Goal: Information Seeking & Learning: Check status

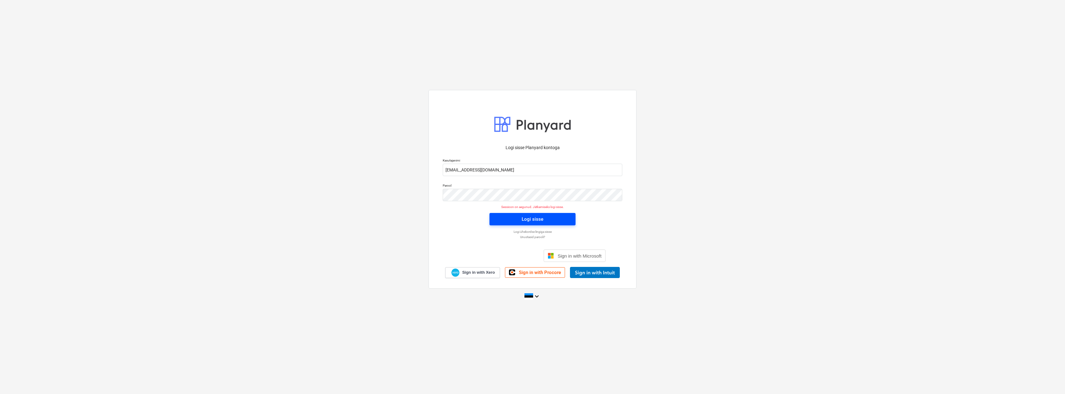
click at [534, 222] on div "Logi sisse" at bounding box center [533, 219] width 22 height 8
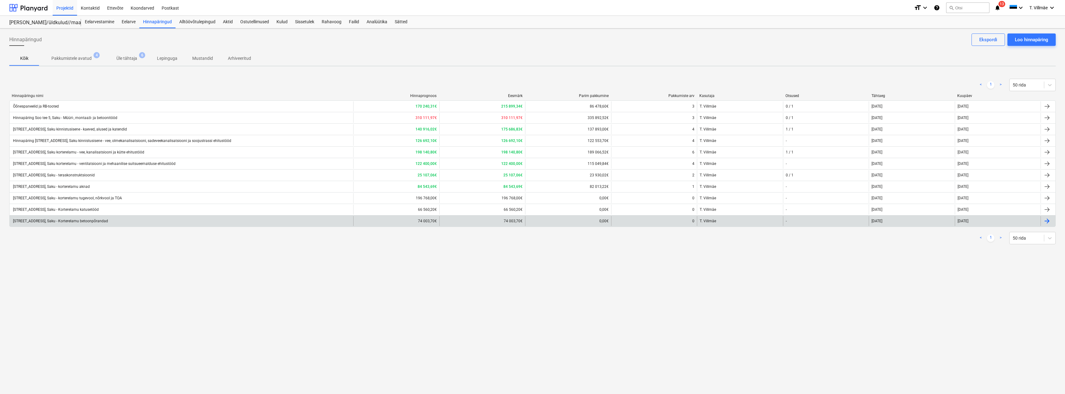
click at [98, 223] on div "[STREET_ADDRESS], Saku - Korterelamu betoonpõrandad" at bounding box center [60, 221] width 96 height 4
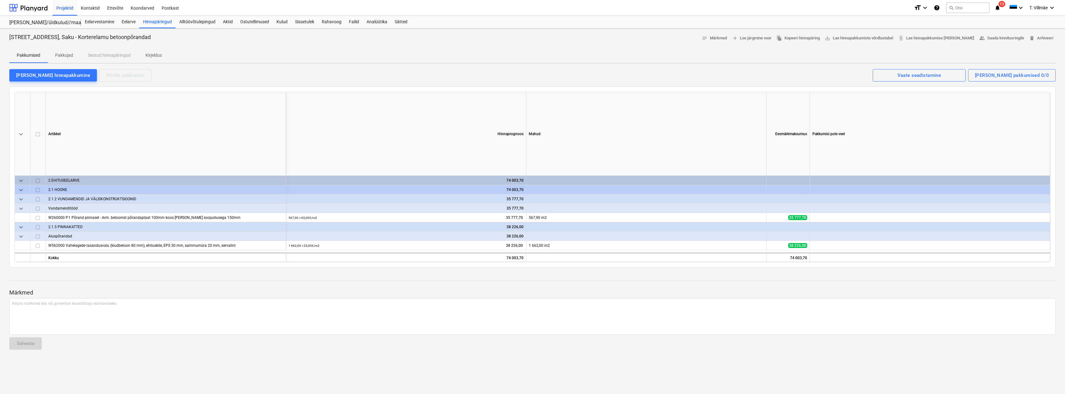
click at [69, 55] on p "Pakkujad" at bounding box center [64, 55] width 18 height 7
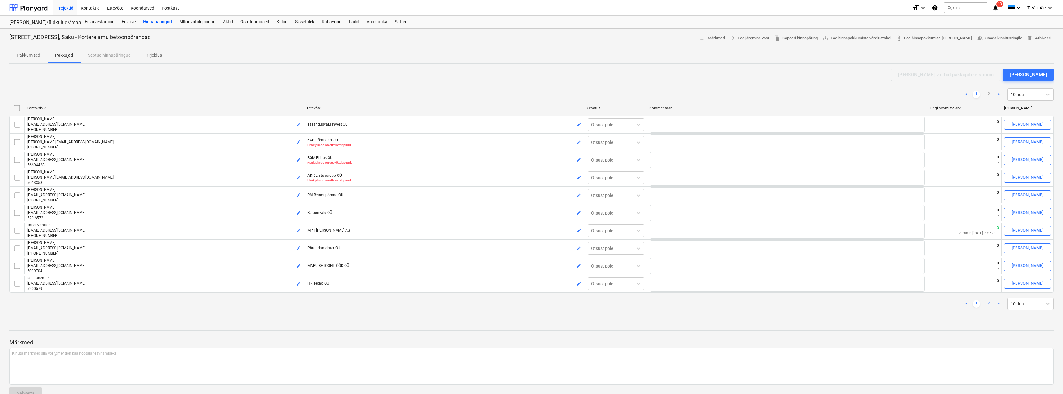
click at [536, 303] on link "2" at bounding box center [988, 303] width 7 height 7
checkbox input "false"
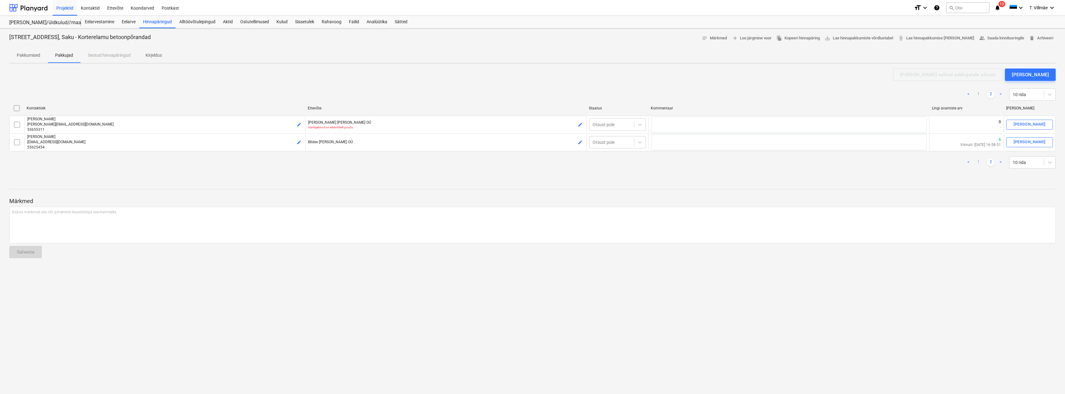
click at [536, 163] on link "1" at bounding box center [978, 162] width 7 height 7
checkbox input "false"
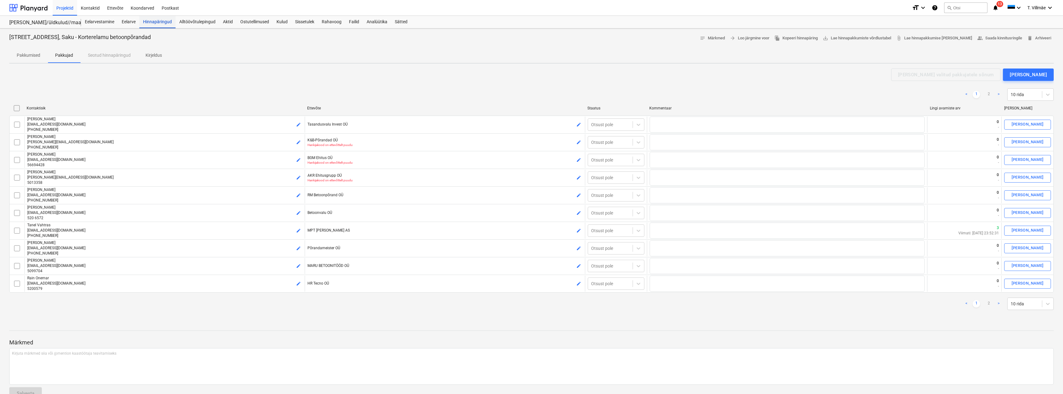
click at [163, 23] on div "Hinnapäringud" at bounding box center [157, 22] width 36 height 12
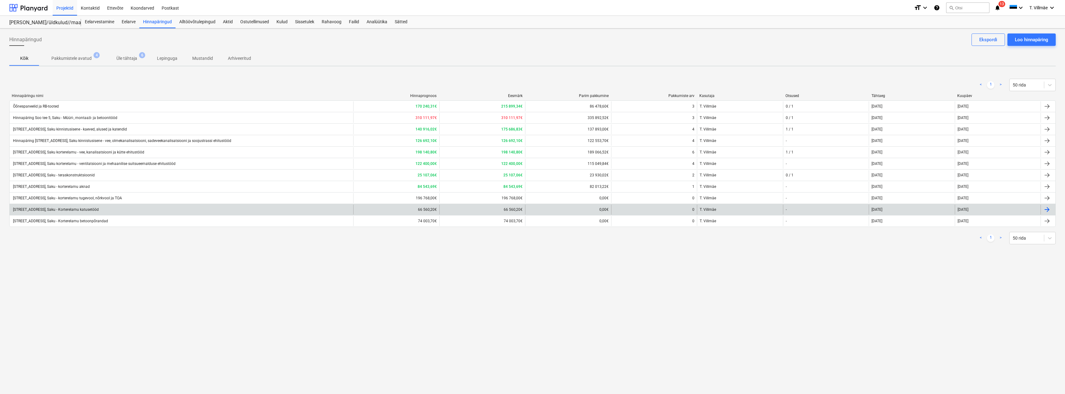
click at [99, 209] on div "[STREET_ADDRESS], Saku - Korterelamu katusetööd" at bounding box center [55, 209] width 87 height 4
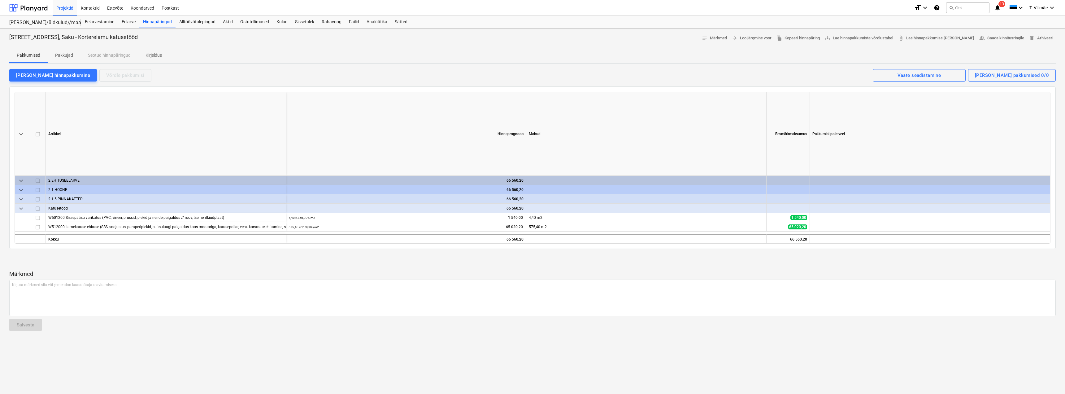
click at [70, 55] on p "Pakkujad" at bounding box center [64, 55] width 18 height 7
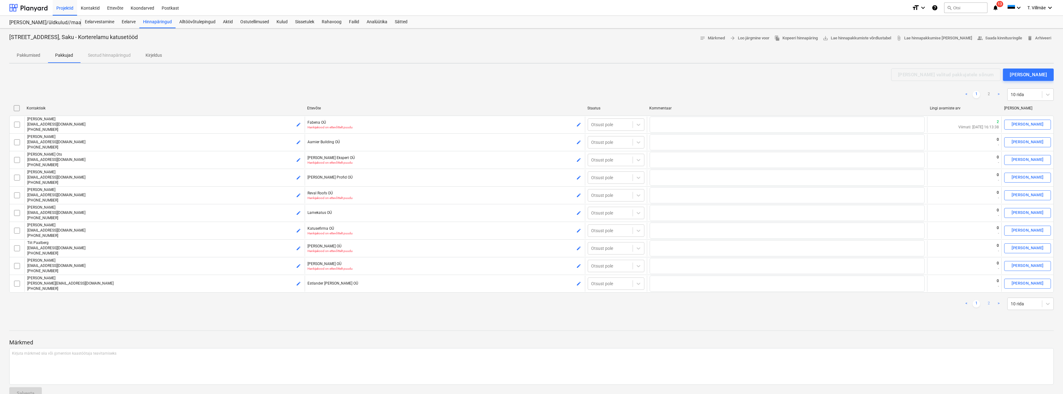
click at [536, 302] on link "2" at bounding box center [988, 303] width 7 height 7
checkbox input "false"
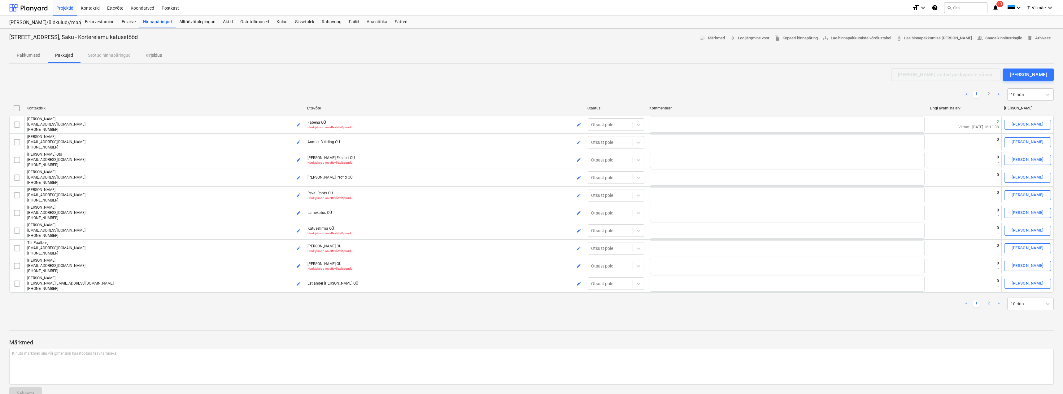
checkbox input "false"
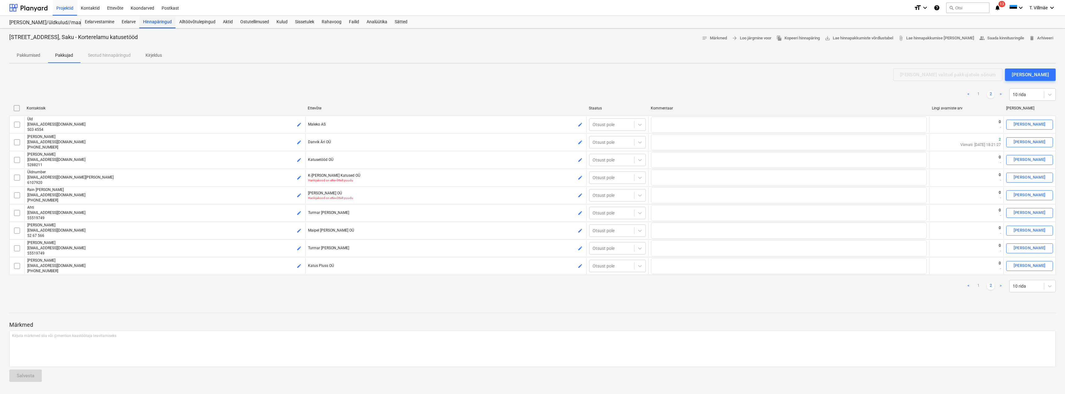
click at [150, 23] on div "Hinnapäringud" at bounding box center [157, 22] width 36 height 12
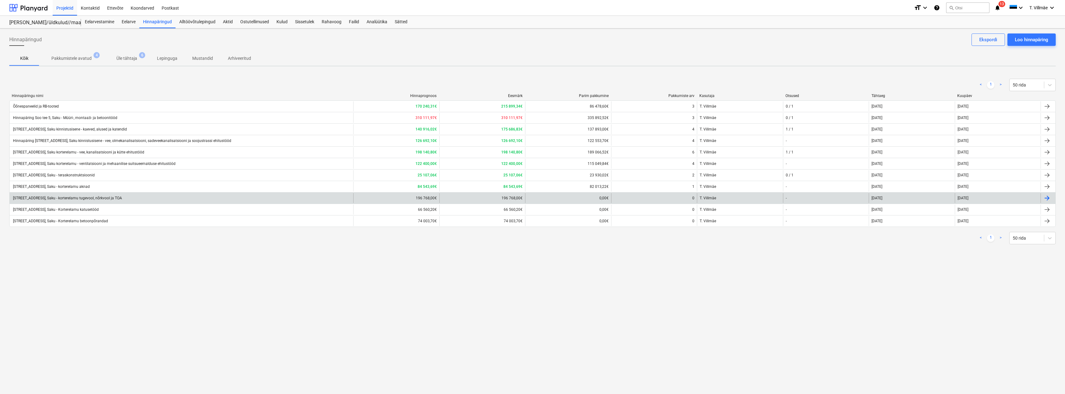
click at [94, 199] on div "[STREET_ADDRESS], Saku - korterelamu tugevool, nõrkvool ja TOA" at bounding box center [67, 198] width 110 height 4
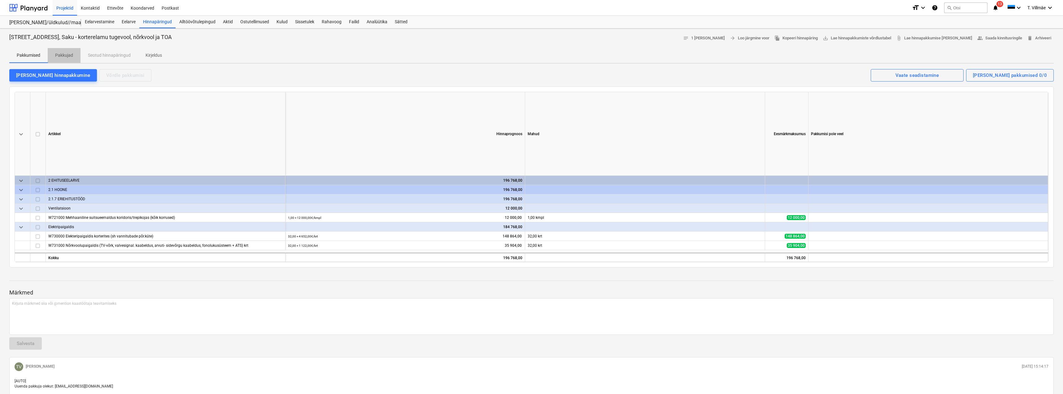
click at [59, 57] on p "Pakkujad" at bounding box center [64, 55] width 18 height 7
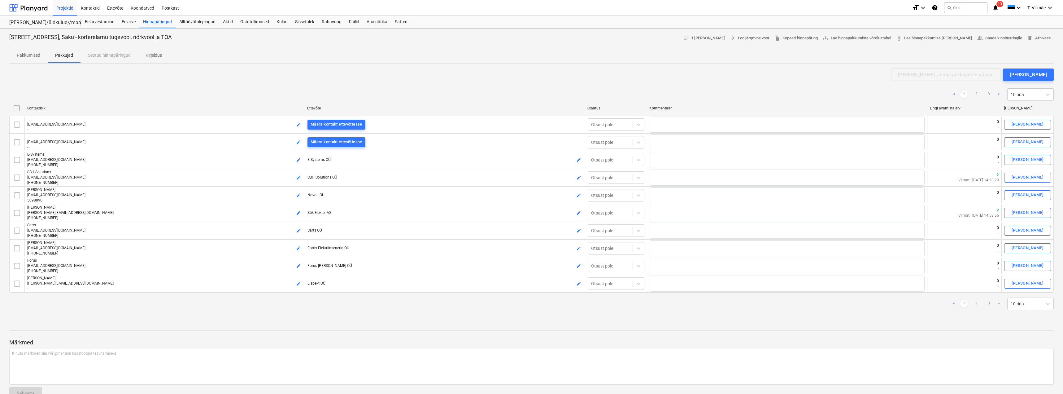
click at [536, 304] on link "2" at bounding box center [976, 303] width 7 height 7
checkbox input "false"
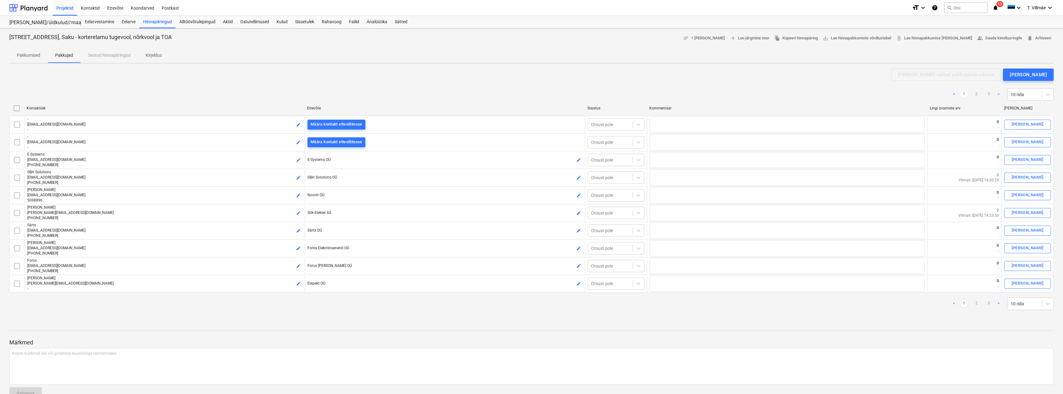
checkbox input "false"
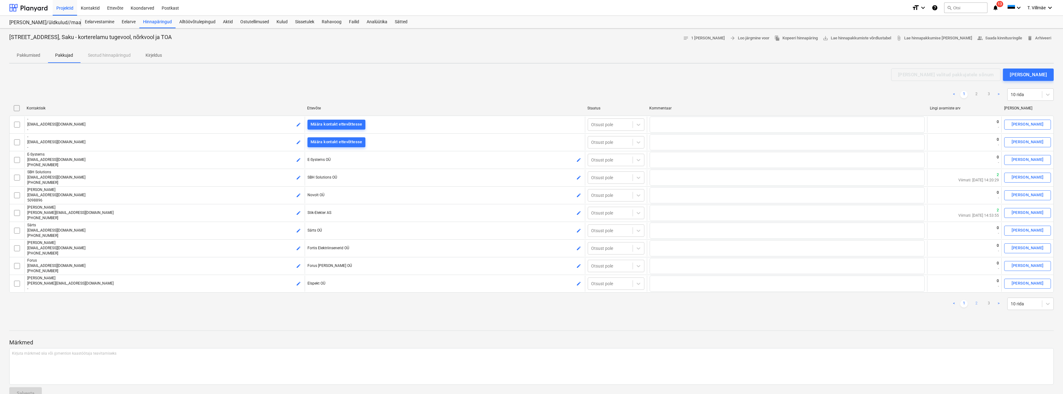
checkbox input "false"
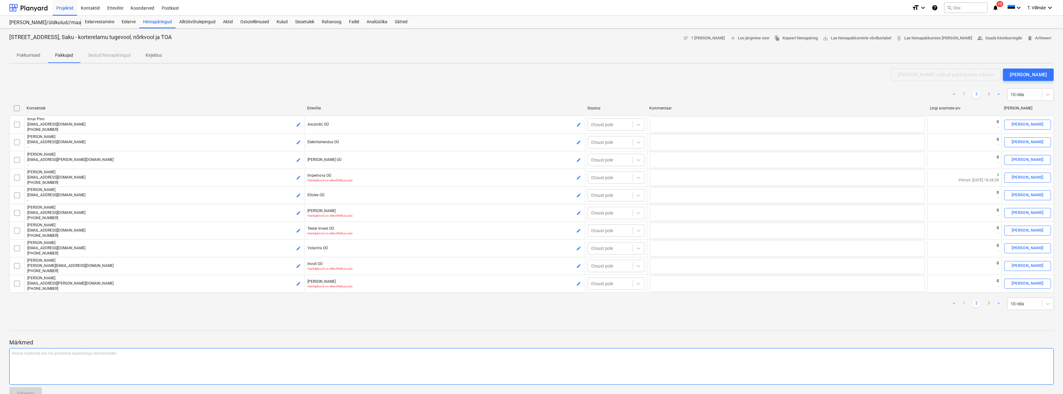
click at [536, 303] on link "3" at bounding box center [988, 303] width 7 height 7
type textarea "x"
checkbox input "false"
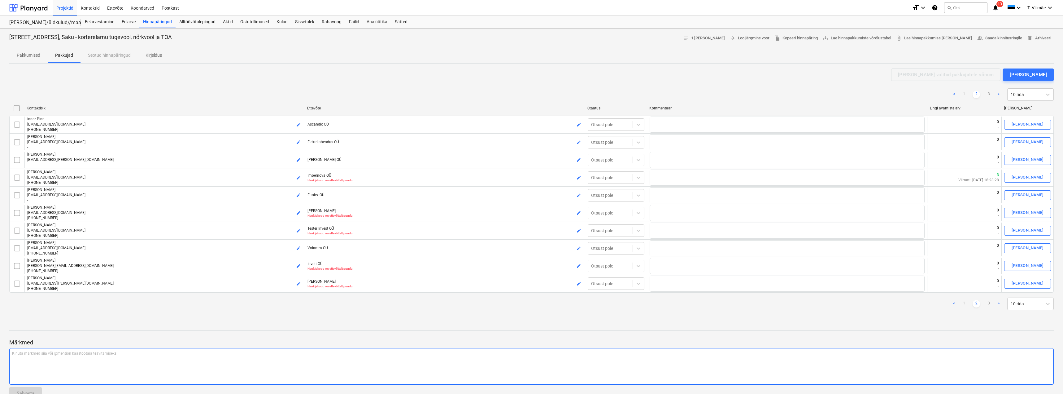
checkbox input "false"
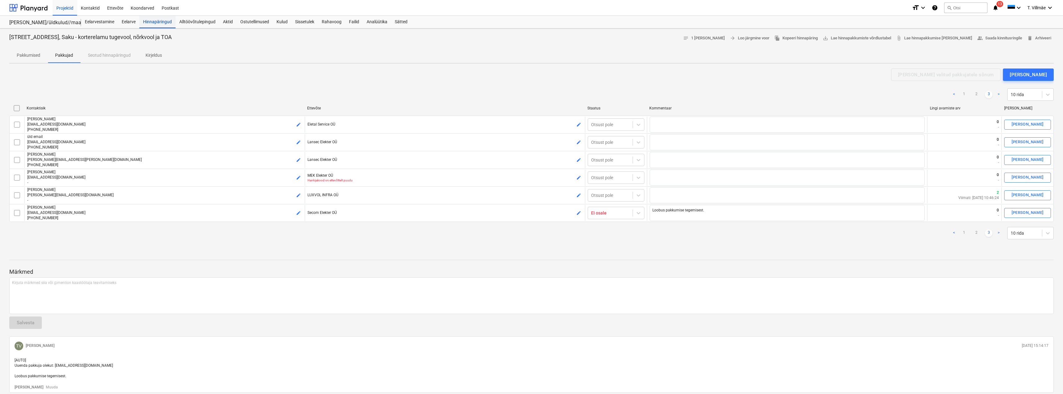
click at [160, 24] on div "Hinnapäringud" at bounding box center [157, 22] width 36 height 12
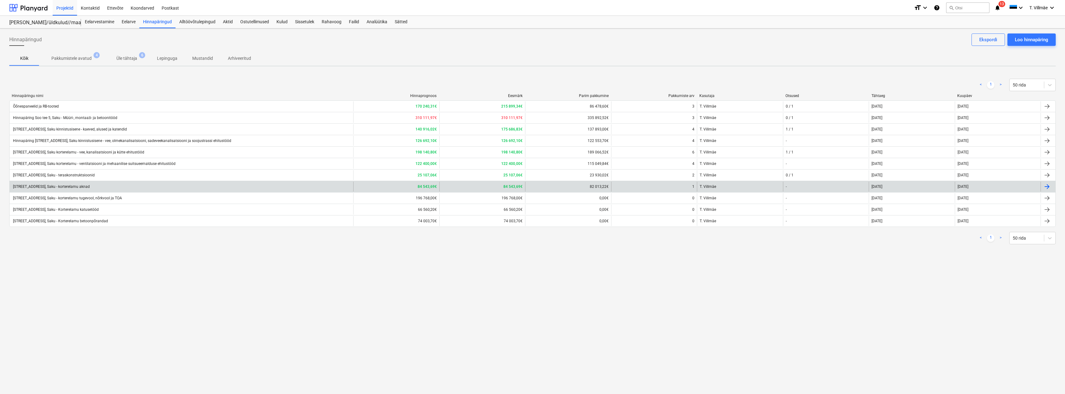
click at [77, 185] on div "[STREET_ADDRESS], Saku - korterelamu aknad" at bounding box center [51, 186] width 78 height 4
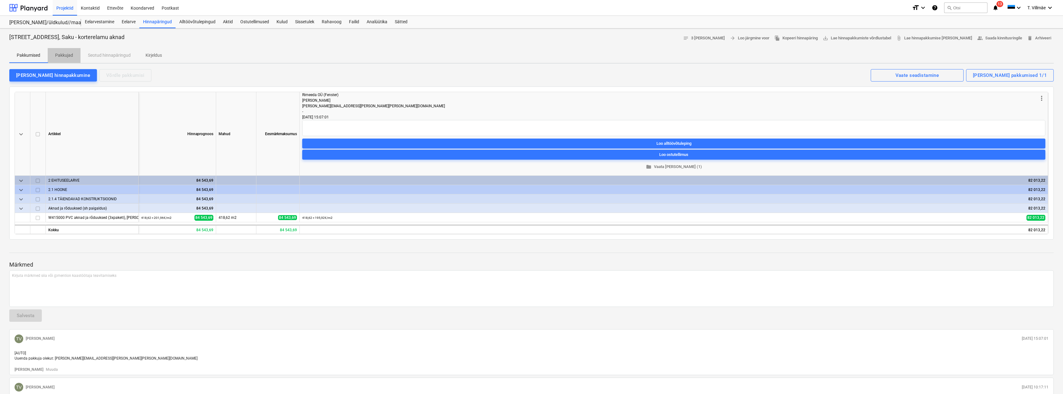
click at [62, 54] on p "Pakkujad" at bounding box center [64, 55] width 18 height 7
type textarea "x"
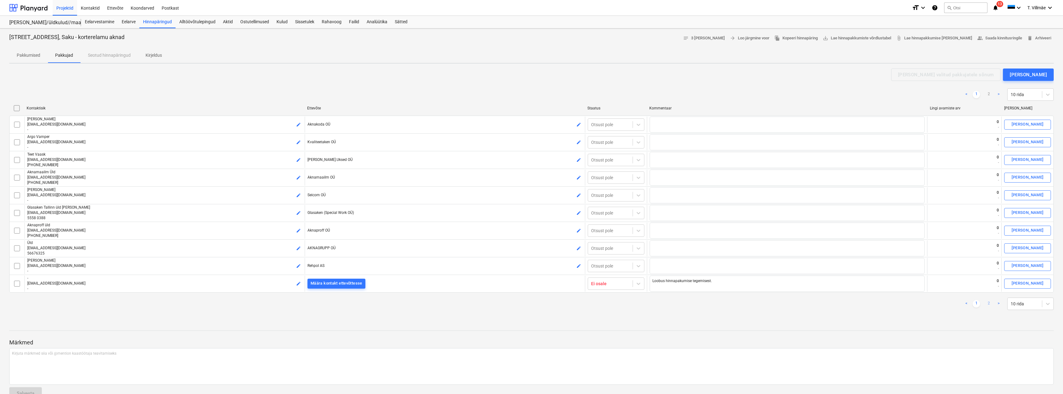
click at [536, 305] on link "2" at bounding box center [988, 303] width 7 height 7
checkbox input "false"
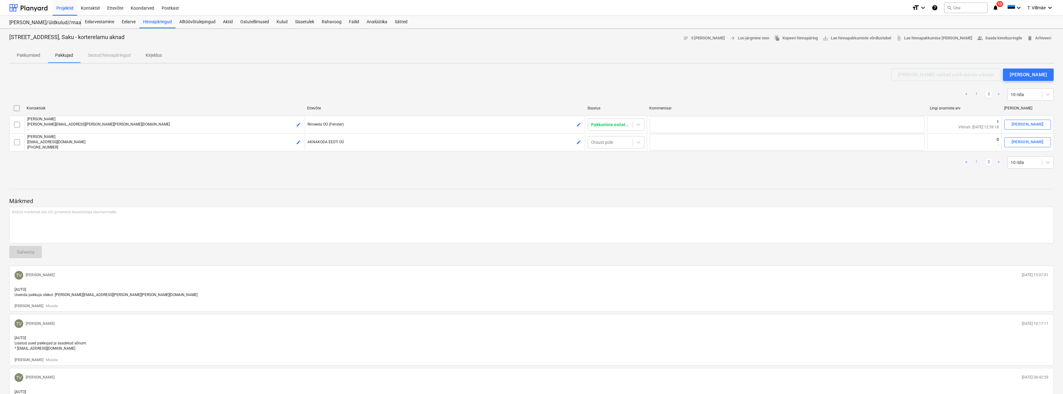
click at [536, 162] on link "1" at bounding box center [976, 162] width 7 height 7
type textarea "x"
checkbox input "false"
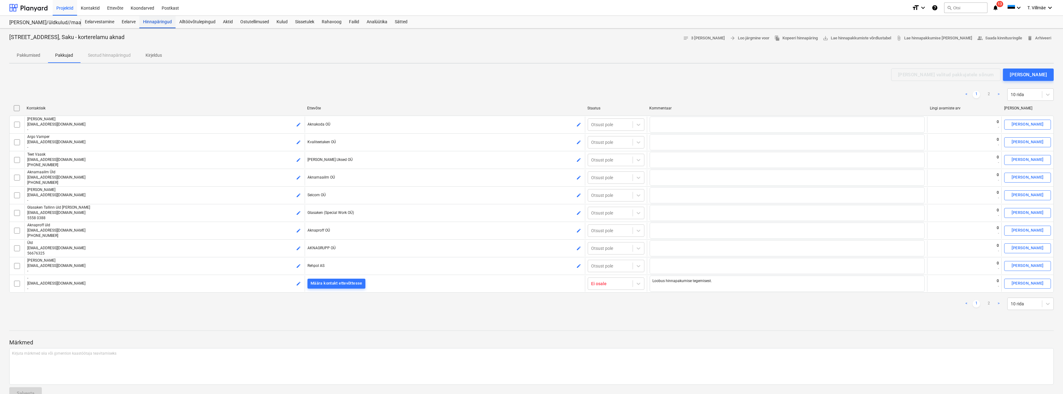
click at [157, 24] on div "Hinnapäringud" at bounding box center [157, 22] width 36 height 12
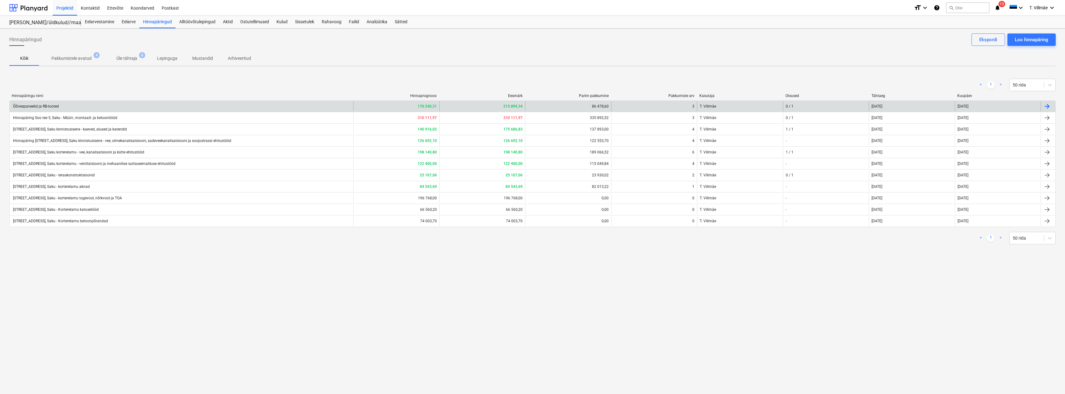
click at [35, 107] on div "Õõnespaneelid ja RB-tooted" at bounding box center [35, 106] width 47 height 4
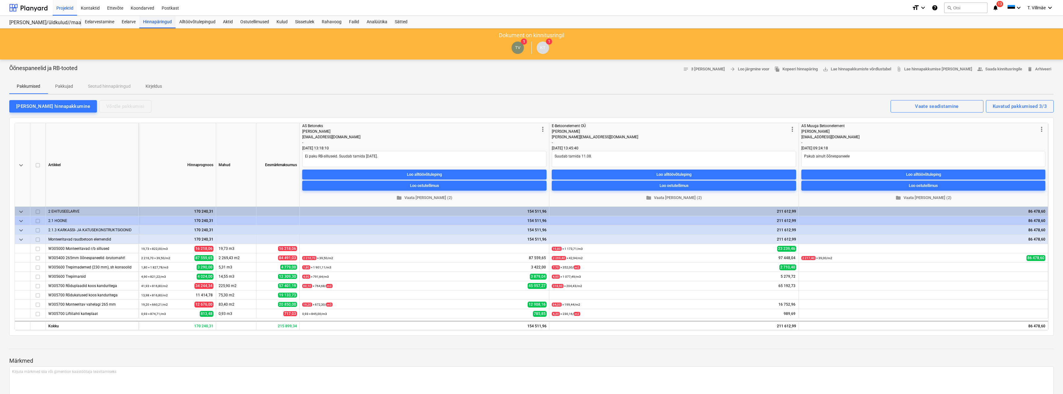
click at [163, 22] on div "Hinnapäringud" at bounding box center [157, 22] width 36 height 12
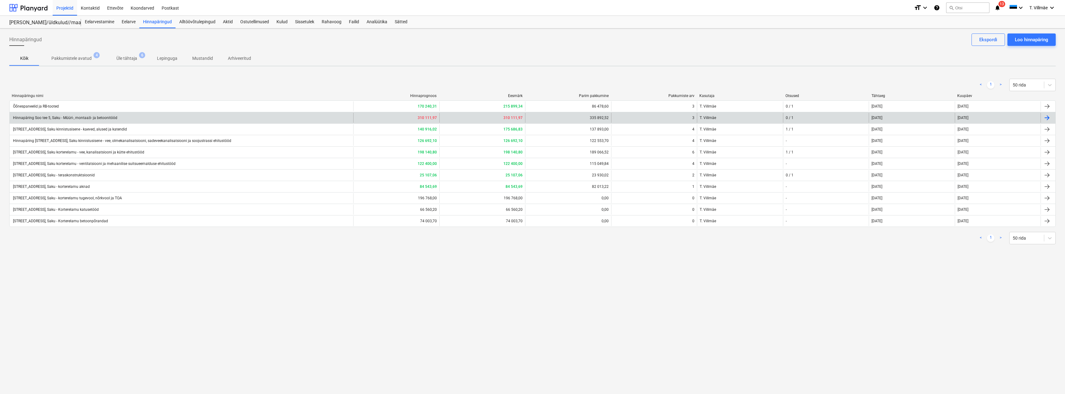
click at [69, 117] on div "Hinnapäring Soo tee 5, Saku - Müüri-, montaaži- ja betoonitööd" at bounding box center [64, 117] width 105 height 5
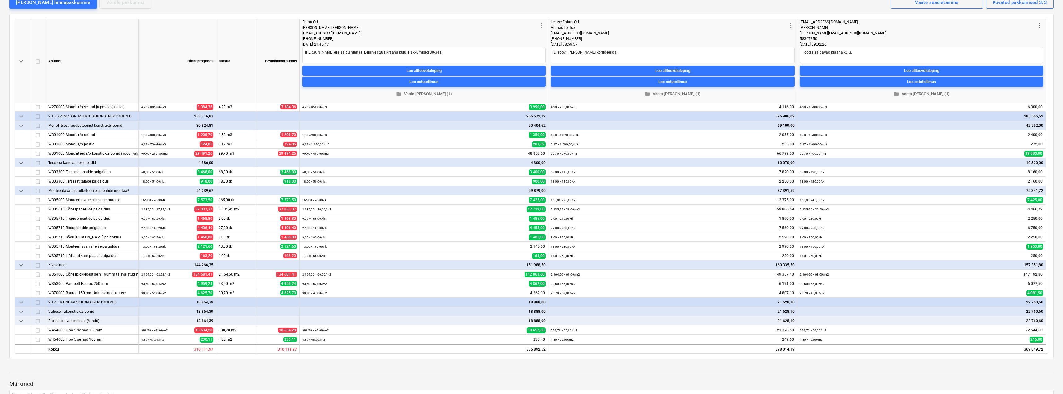
scroll to position [155, 0]
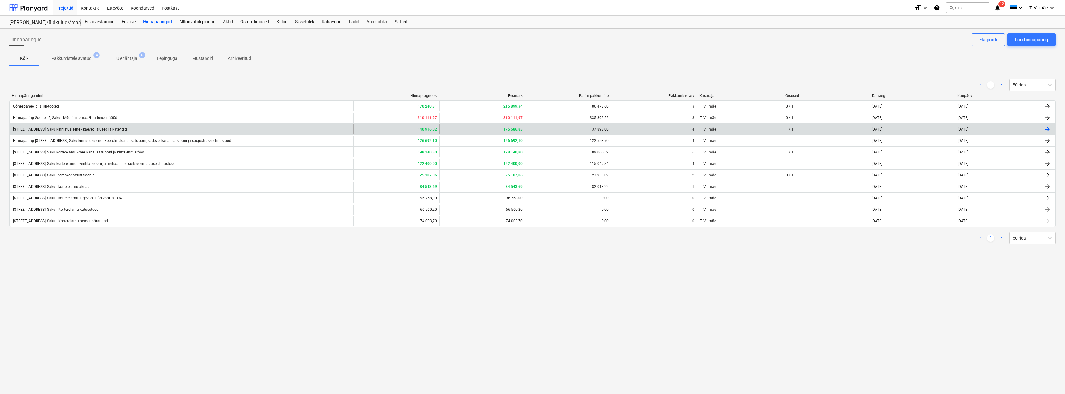
click at [70, 131] on div "[STREET_ADDRESS], Saku kinnistusisene - kaeved, alused ja katendid" at bounding box center [182, 129] width 344 height 10
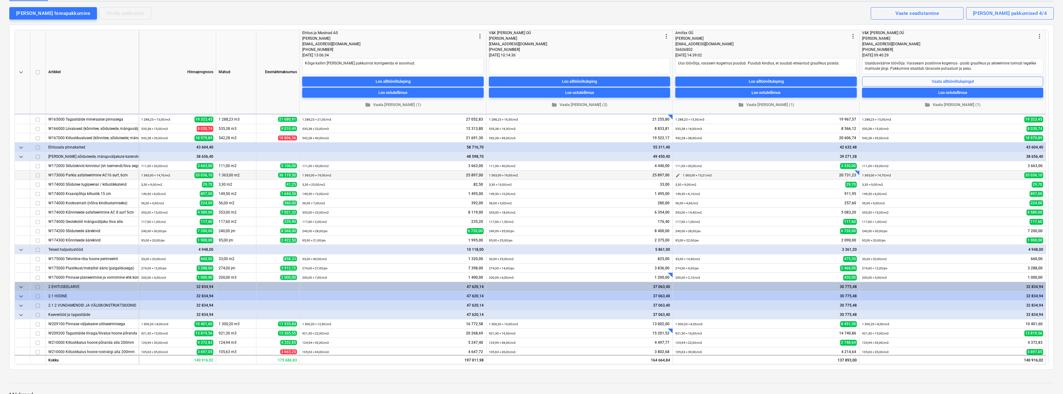
scroll to position [66, 0]
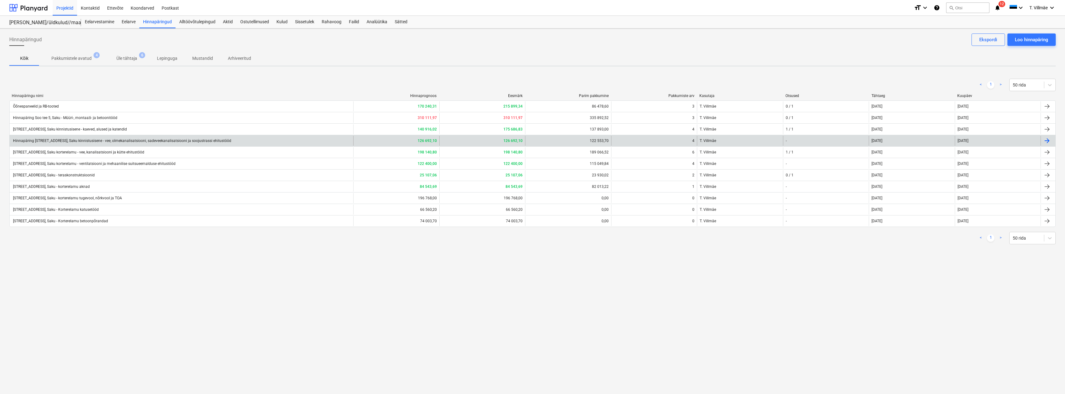
click at [109, 140] on div "Hinnapäring [STREET_ADDRESS], Saku kinnistusisene - vee, olmekanalisatsiooni, s…" at bounding box center [121, 140] width 219 height 4
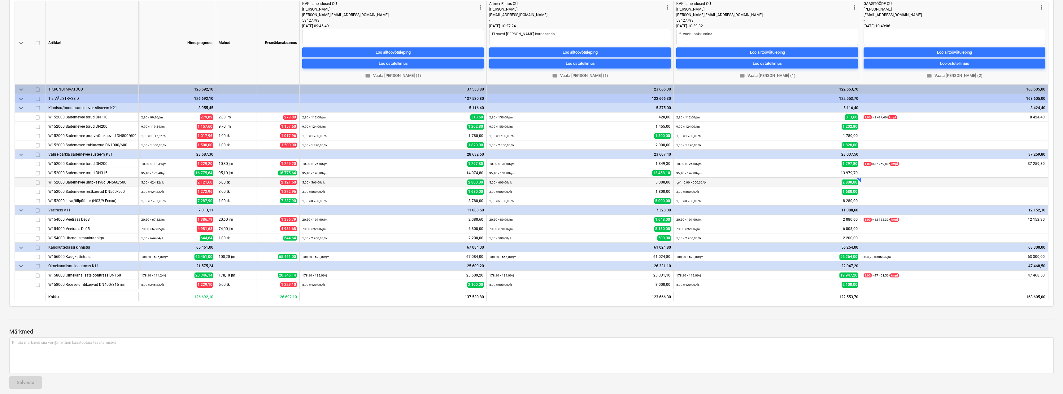
scroll to position [93, 0]
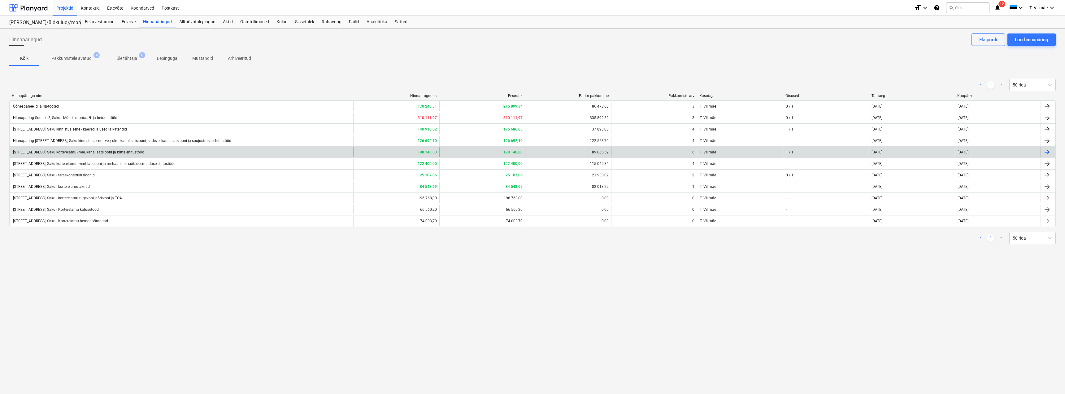
click at [95, 152] on div "[STREET_ADDRESS], Saku korterelamu - vee, kanalisatsiooni ja kütte ehitustööd" at bounding box center [78, 152] width 132 height 4
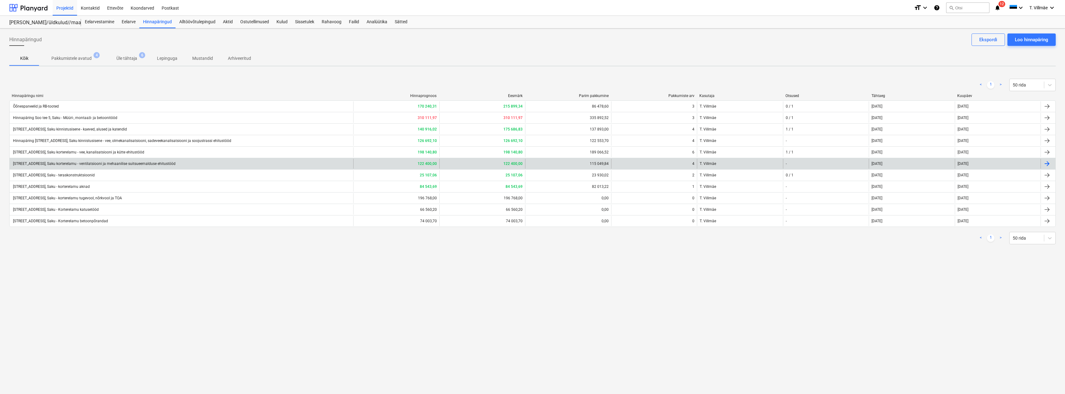
click at [77, 165] on div "[STREET_ADDRESS], Saku korterelamu - ventilatsiooni ja mehaanilise suitsueemald…" at bounding box center [93, 163] width 163 height 4
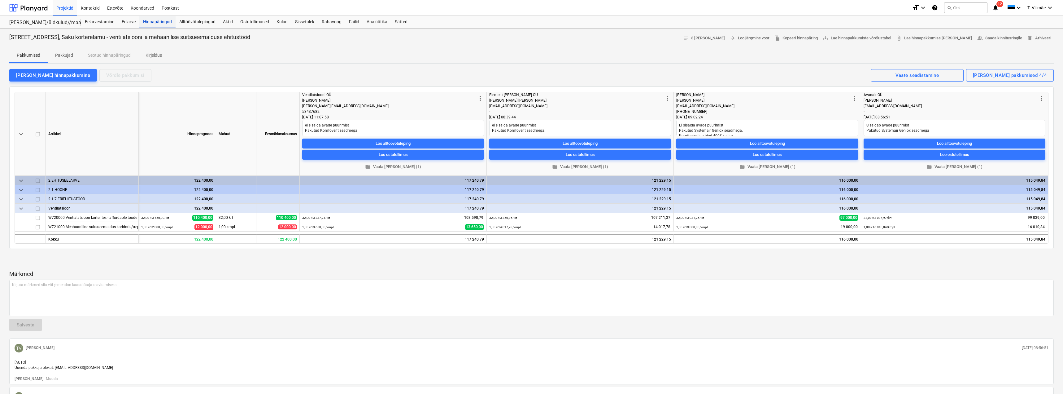
click at [153, 23] on div "Hinnapäringud" at bounding box center [157, 22] width 36 height 12
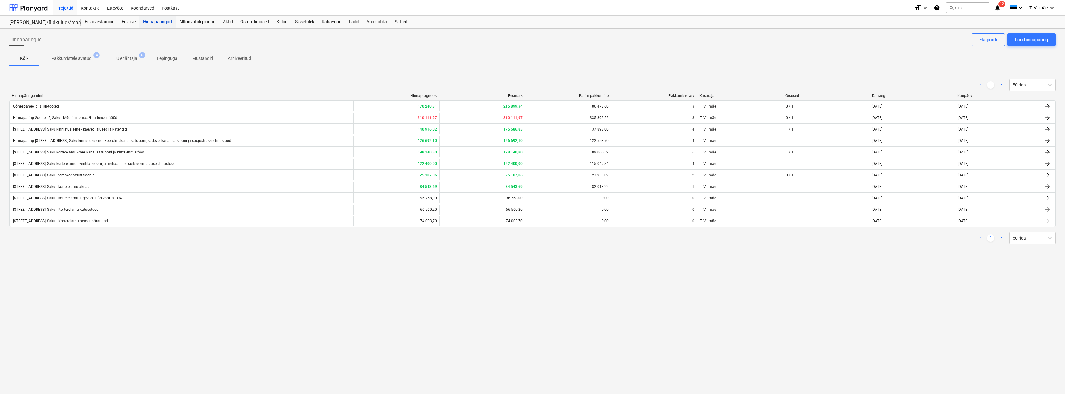
click at [153, 20] on div "Hinnapäringud" at bounding box center [157, 22] width 36 height 12
click at [65, 7] on div "Projektid" at bounding box center [65, 8] width 24 height 16
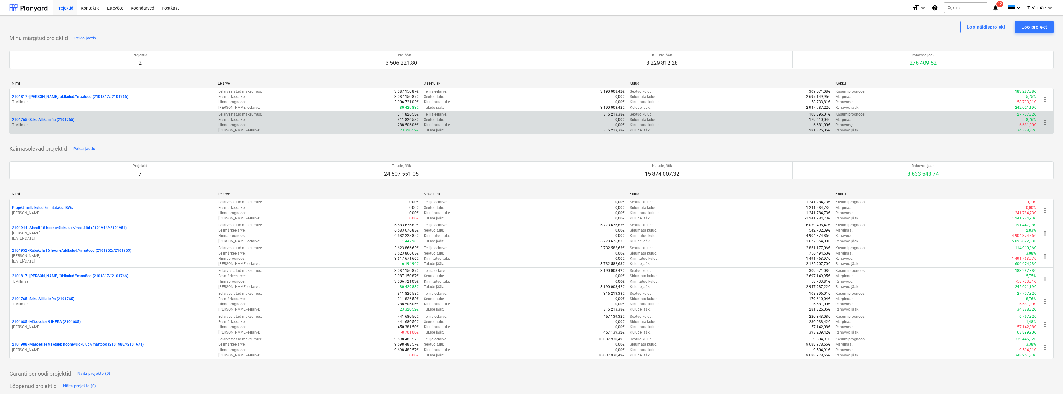
click at [49, 120] on p "2101765 - Saku Allika infra (2101765)" at bounding box center [43, 119] width 62 height 5
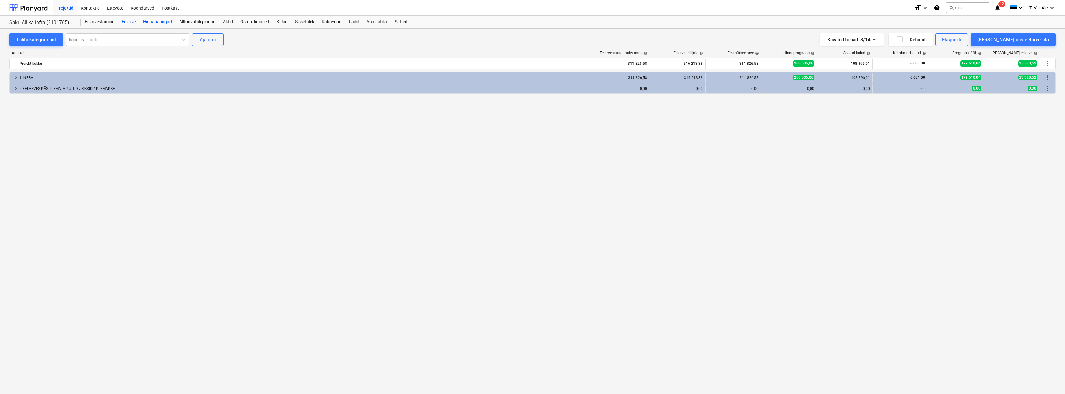
click at [151, 20] on div "Hinnapäringud" at bounding box center [157, 22] width 36 height 12
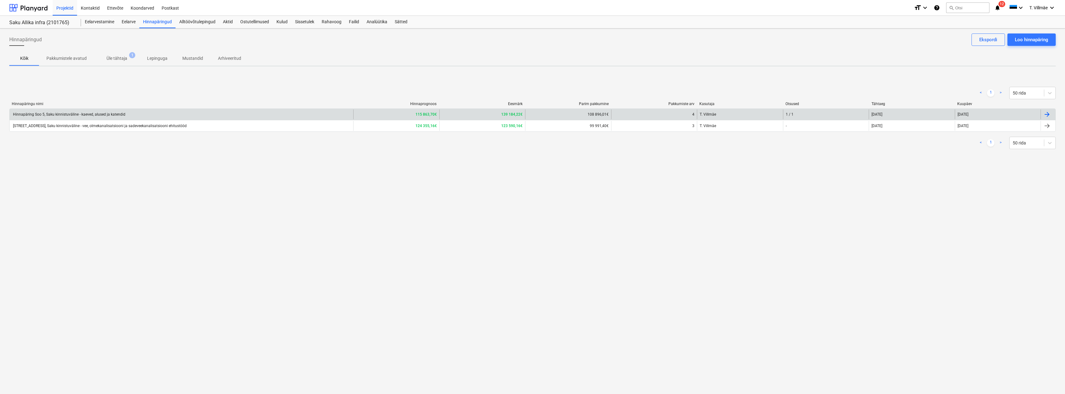
click at [97, 114] on div "Hinnapäring Soo 5, Saku kinnistuväline - kaeved, alused ja katendid" at bounding box center [68, 114] width 113 height 4
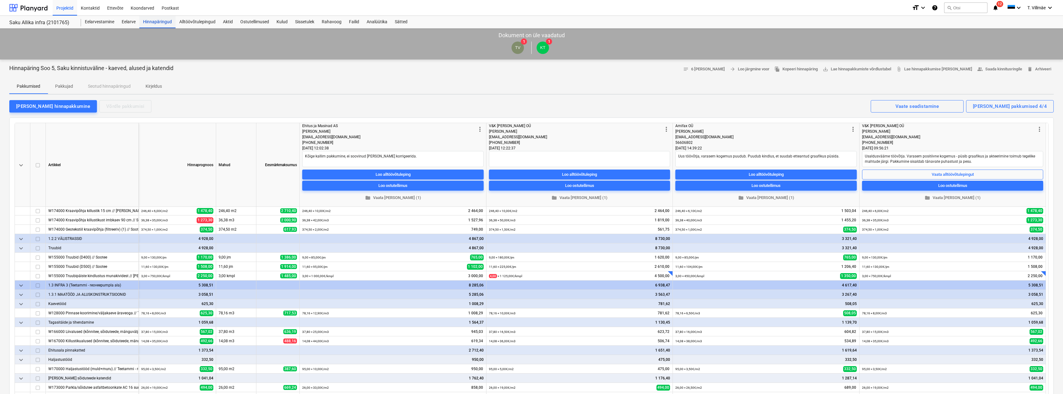
click at [153, 22] on div "Hinnapäringud" at bounding box center [157, 22] width 36 height 12
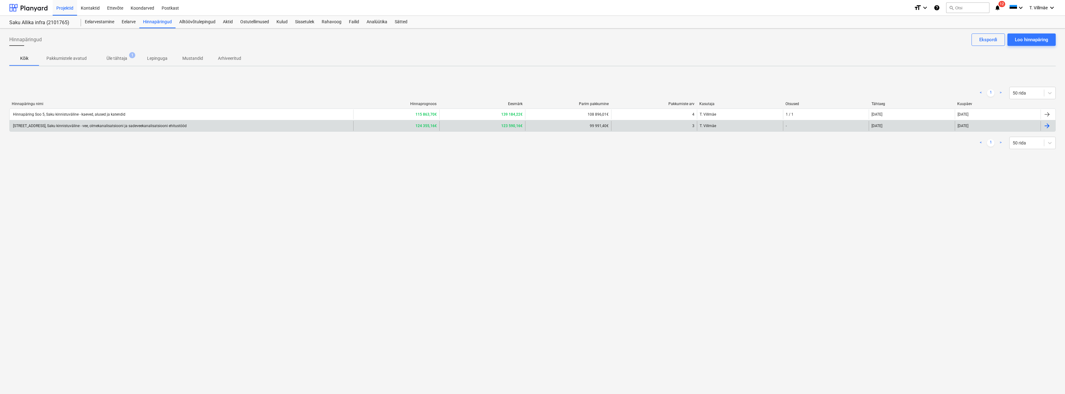
click at [108, 125] on div "[STREET_ADDRESS], Saku kinnistuväline - vee, olmekanalisatsiooni ja sadeveekana…" at bounding box center [99, 126] width 175 height 4
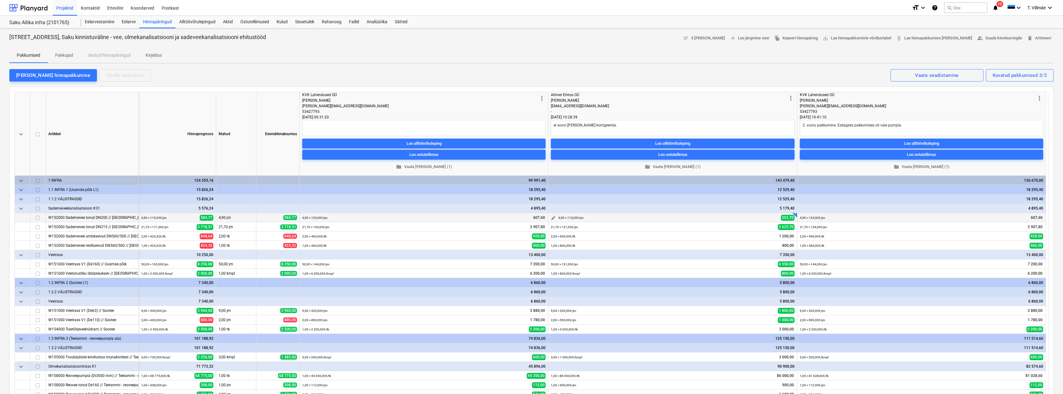
type textarea "x"
click at [132, 24] on div "Eelarve" at bounding box center [128, 22] width 21 height 12
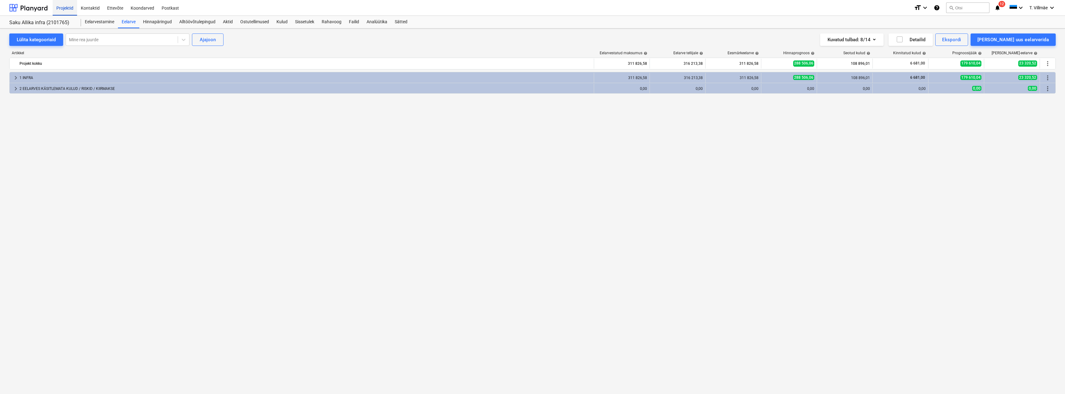
click at [66, 12] on div "Projektid" at bounding box center [65, 8] width 24 height 16
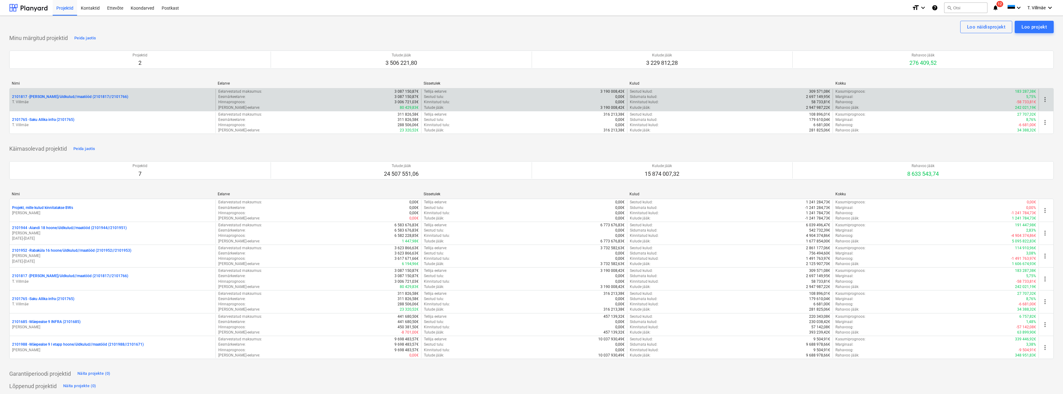
click at [66, 98] on p "2101817 - [PERSON_NAME]/üldkulud//maatööd (2101817//2101766)" at bounding box center [70, 96] width 116 height 5
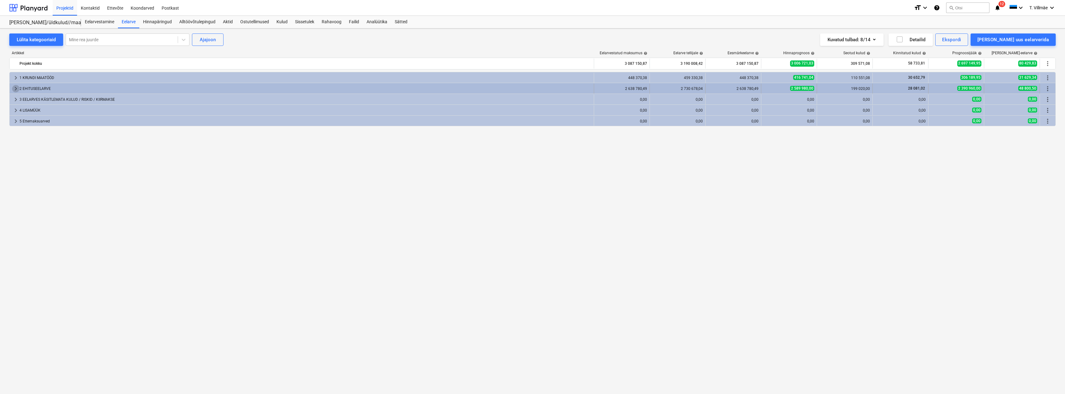
click at [16, 87] on span "keyboard_arrow_right" at bounding box center [15, 88] width 7 height 7
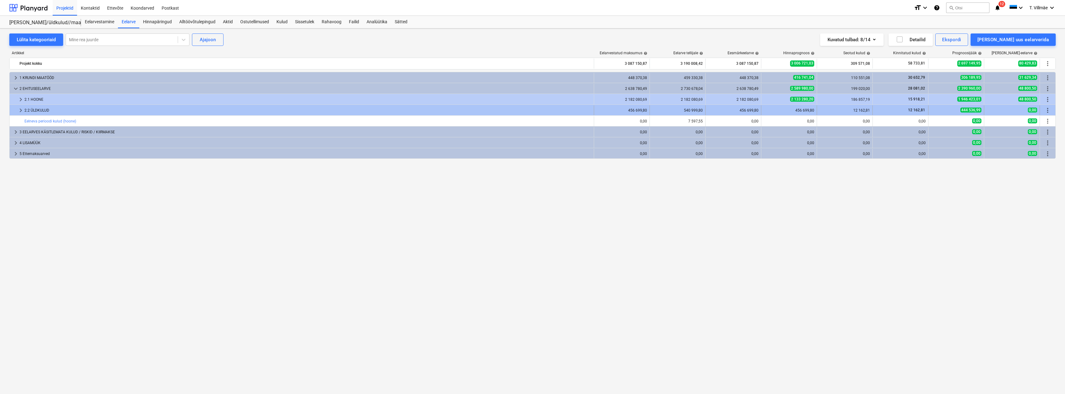
click at [20, 110] on span "keyboard_arrow_right" at bounding box center [20, 110] width 7 height 7
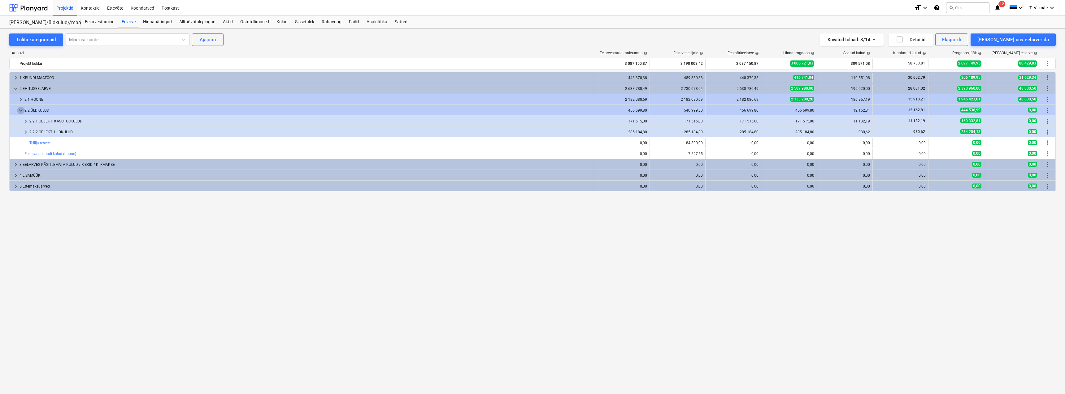
click at [20, 110] on span "keyboard_arrow_down" at bounding box center [20, 110] width 7 height 7
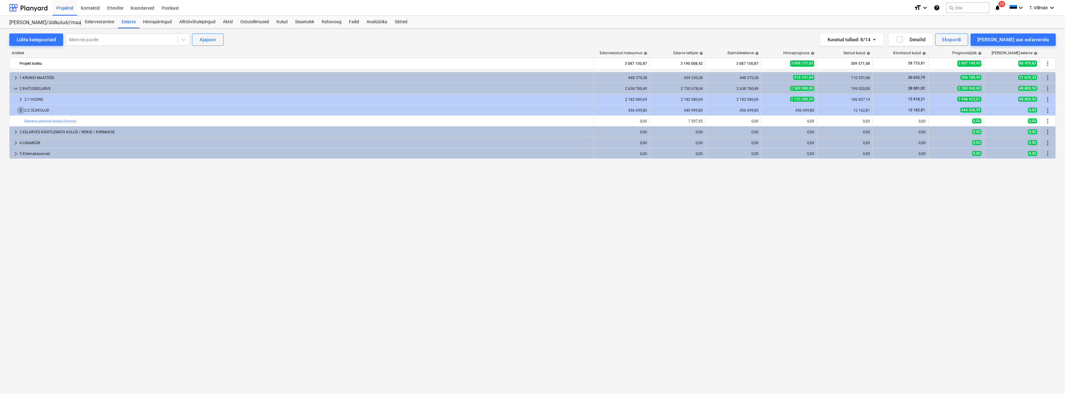
click at [20, 110] on span "keyboard_arrow_right" at bounding box center [20, 110] width 7 height 7
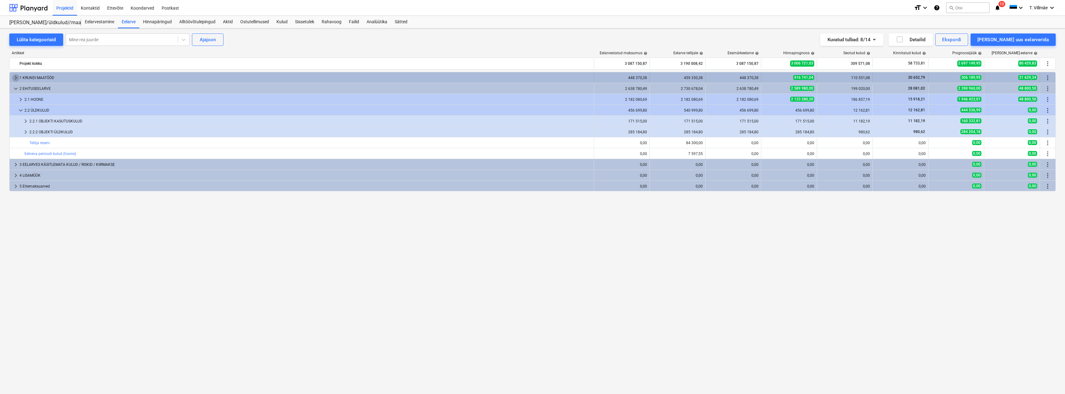
click at [18, 78] on span "keyboard_arrow_right" at bounding box center [15, 77] width 7 height 7
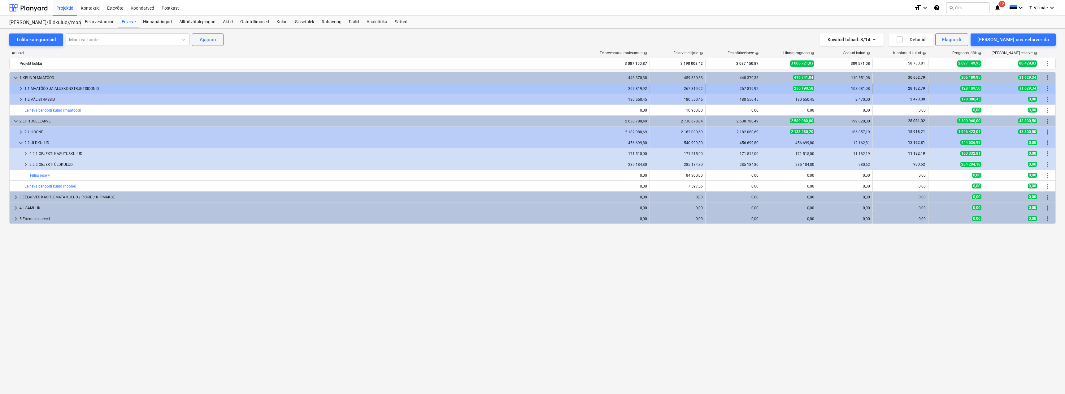
click at [20, 88] on span "keyboard_arrow_right" at bounding box center [20, 88] width 7 height 7
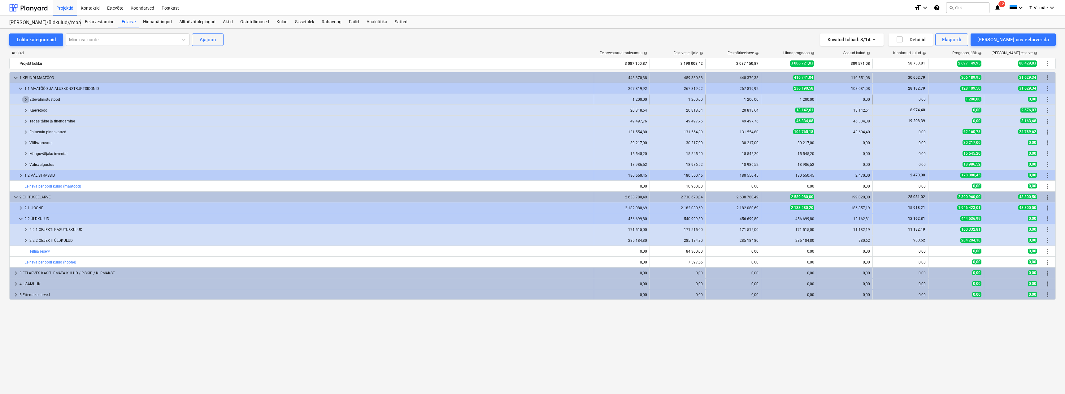
click at [26, 100] on span "keyboard_arrow_right" at bounding box center [25, 99] width 7 height 7
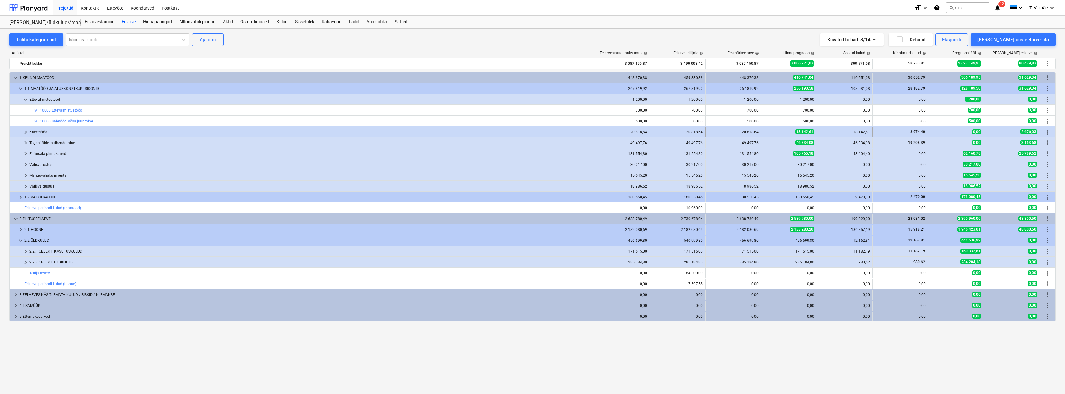
click at [24, 133] on span "keyboard_arrow_right" at bounding box center [25, 131] width 7 height 7
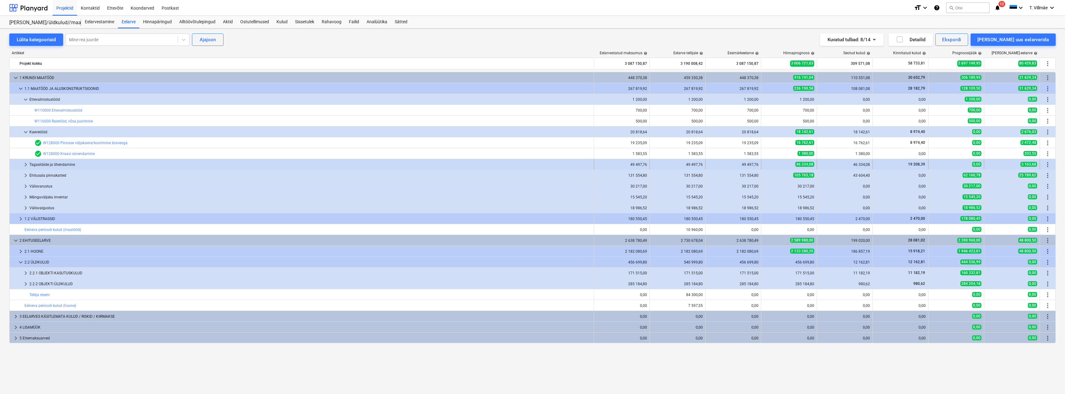
click at [25, 164] on span "keyboard_arrow_right" at bounding box center [25, 164] width 7 height 7
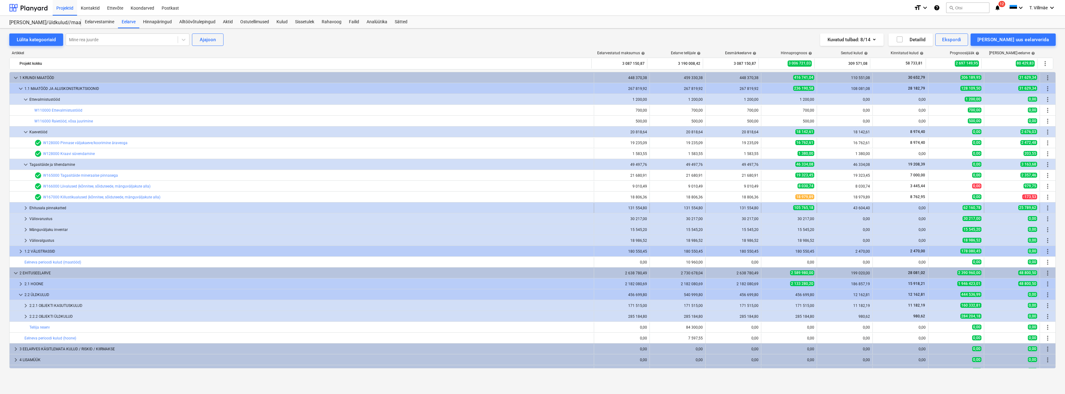
click at [26, 208] on span "keyboard_arrow_right" at bounding box center [25, 207] width 7 height 7
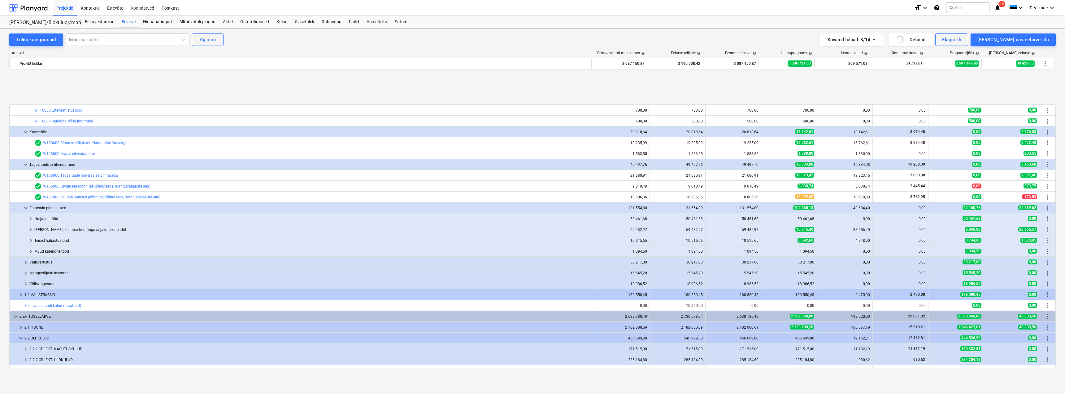
scroll to position [51, 0]
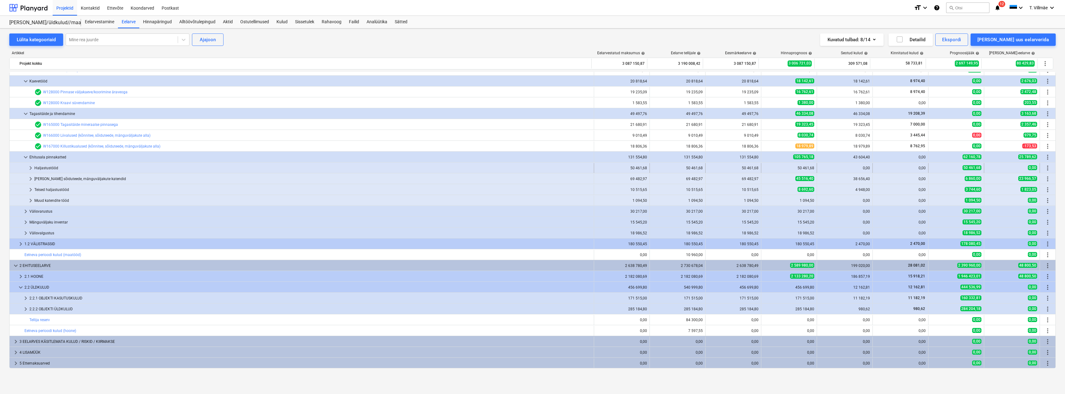
click at [33, 168] on span "keyboard_arrow_right" at bounding box center [30, 167] width 7 height 7
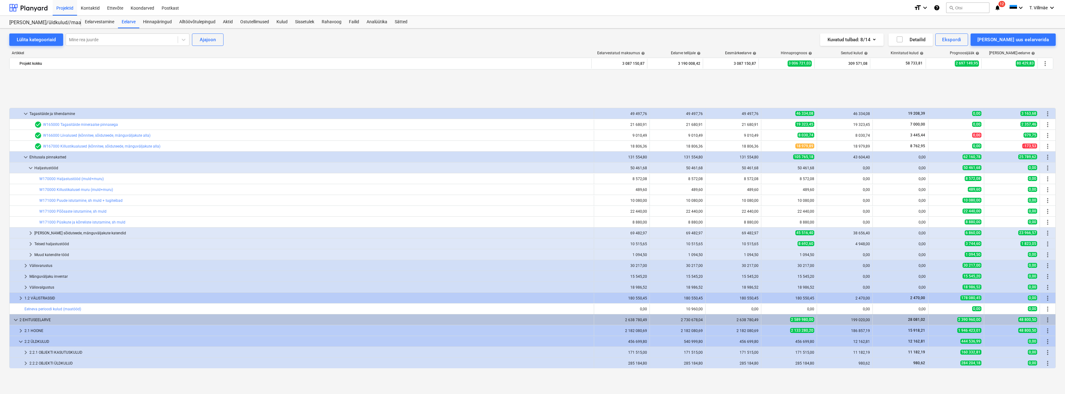
scroll to position [105, 0]
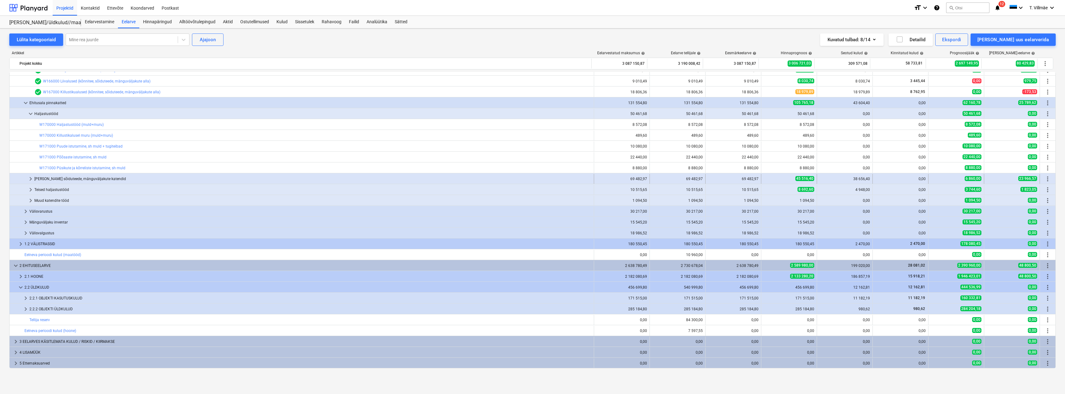
click at [32, 178] on span "keyboard_arrow_right" at bounding box center [30, 178] width 7 height 7
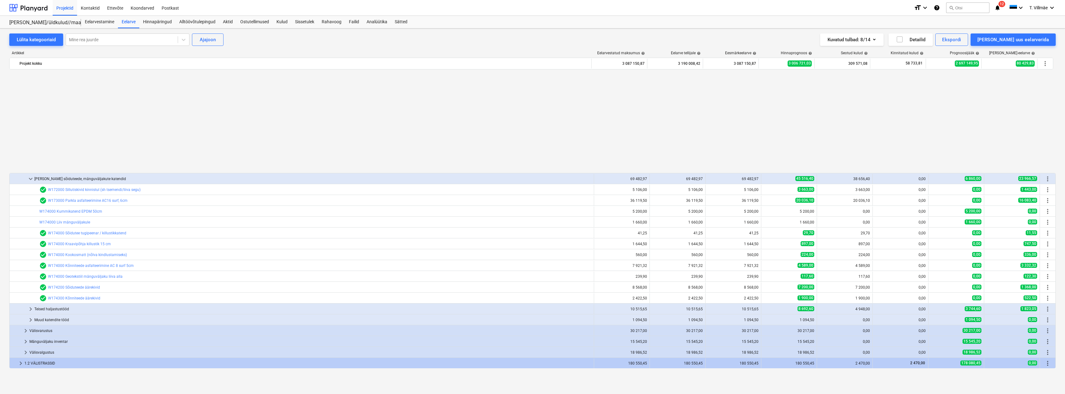
scroll to position [224, 0]
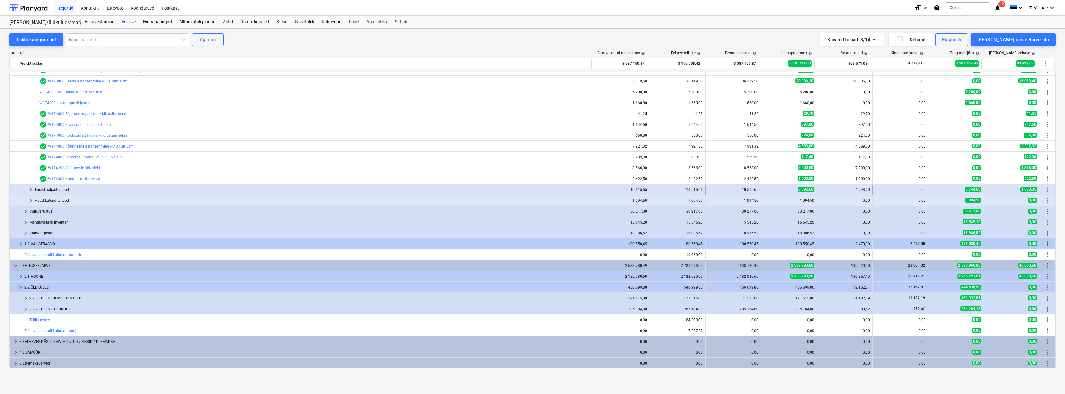
click at [32, 191] on span "keyboard_arrow_right" at bounding box center [30, 189] width 7 height 7
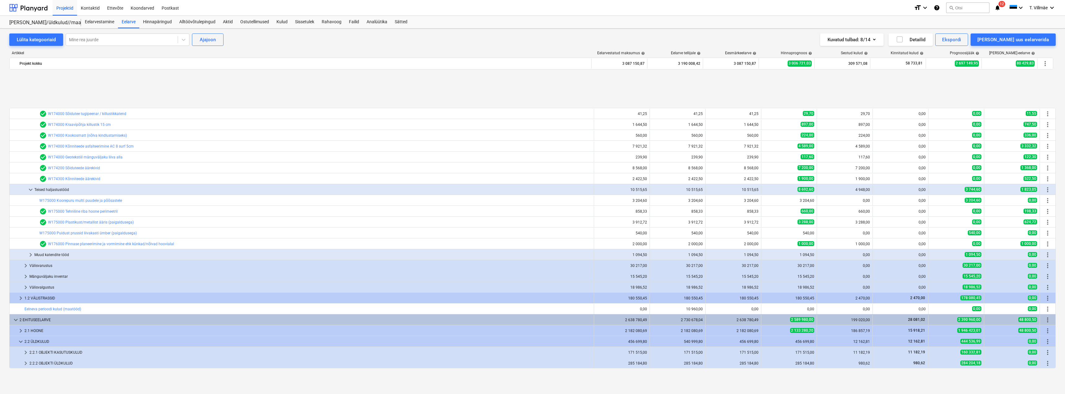
scroll to position [278, 0]
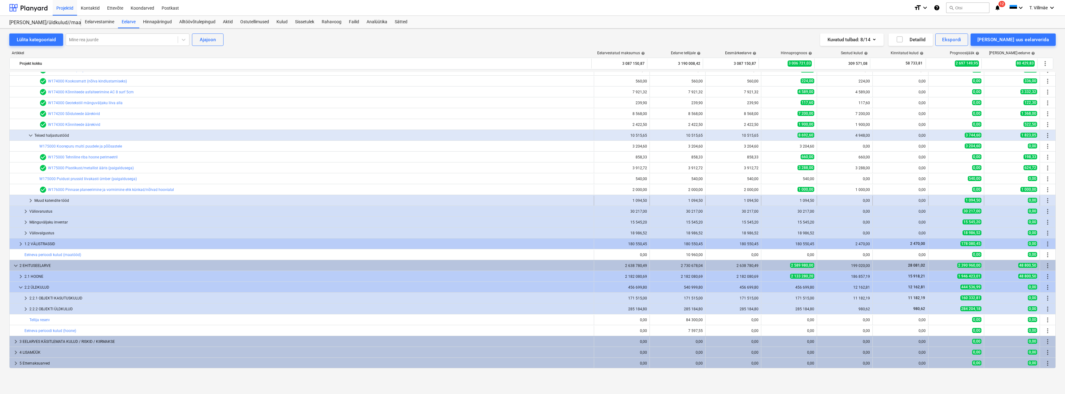
click at [30, 201] on span "keyboard_arrow_right" at bounding box center [30, 200] width 7 height 7
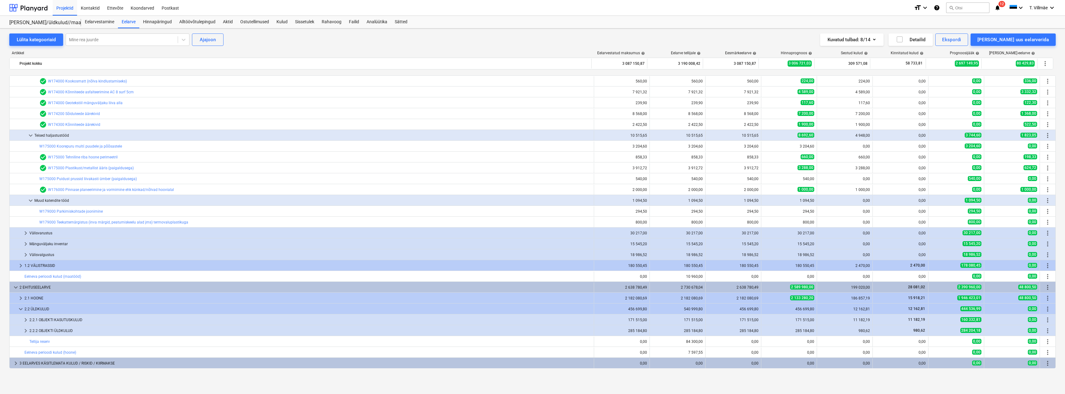
scroll to position [300, 0]
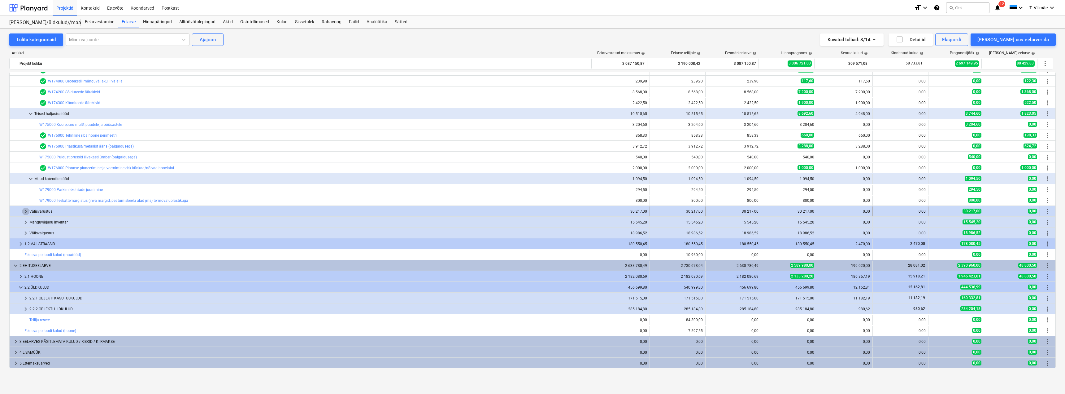
click at [23, 212] on span "keyboard_arrow_right" at bounding box center [25, 210] width 7 height 7
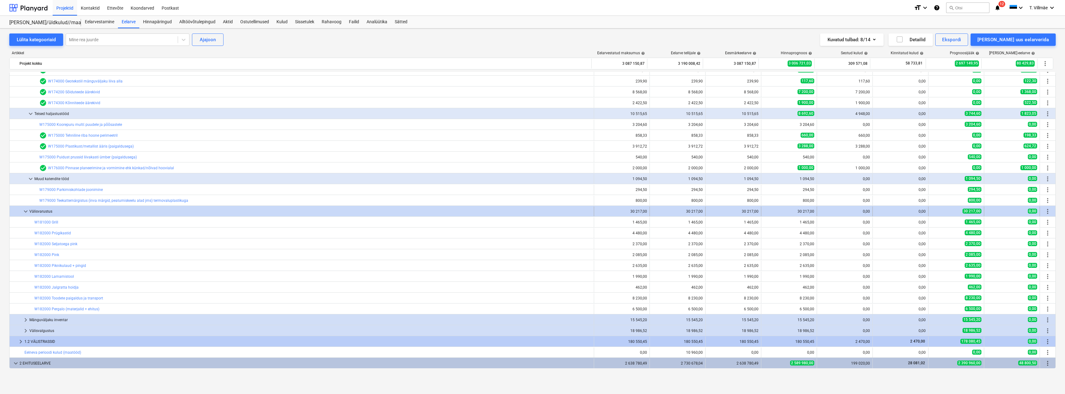
click at [26, 211] on span "keyboard_arrow_down" at bounding box center [25, 210] width 7 height 7
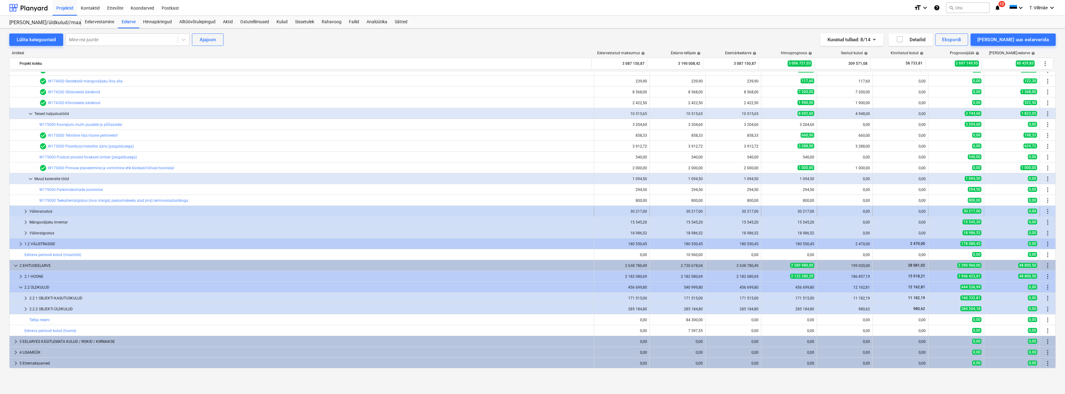
click at [27, 211] on span "keyboard_arrow_right" at bounding box center [25, 210] width 7 height 7
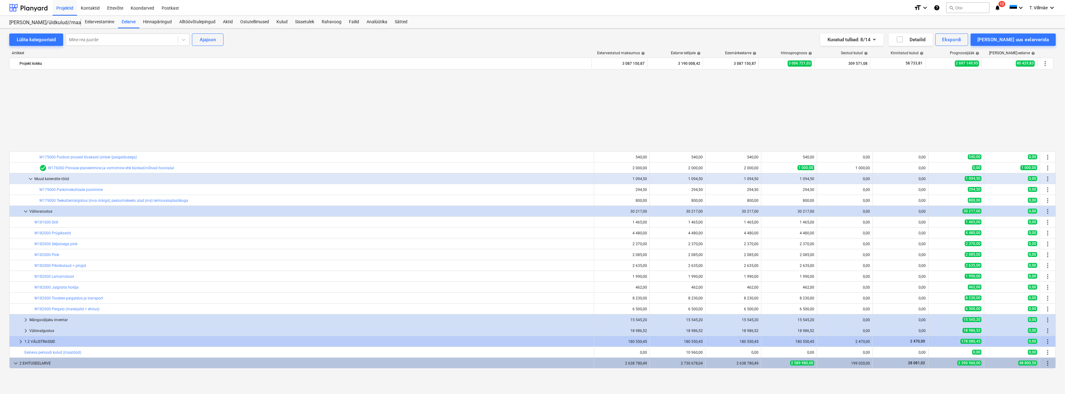
scroll to position [393, 0]
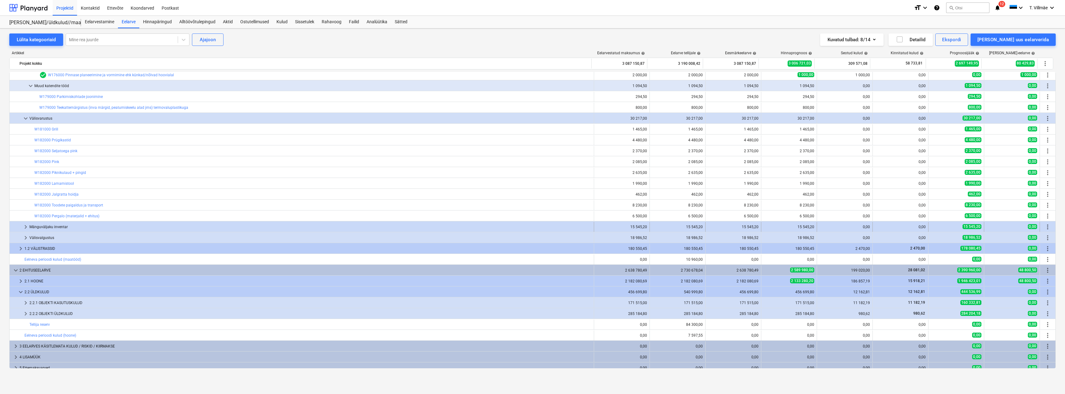
click at [27, 227] on span "keyboard_arrow_right" at bounding box center [25, 226] width 7 height 7
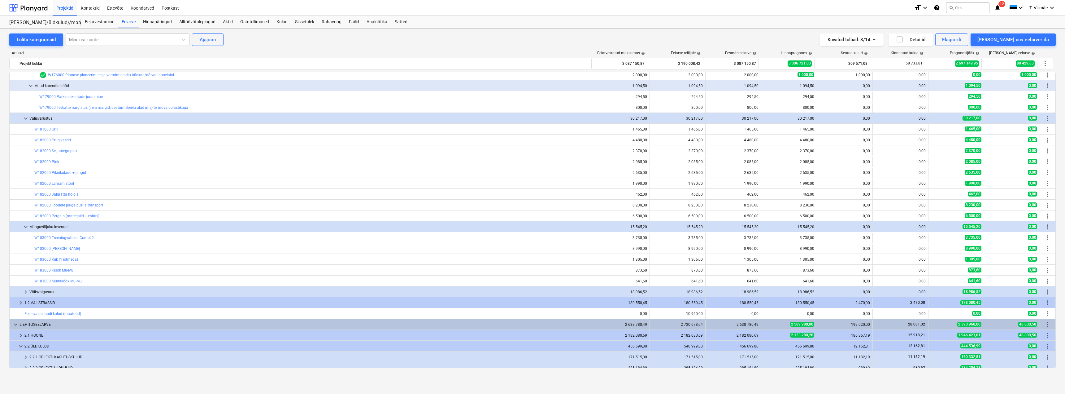
scroll to position [452, 0]
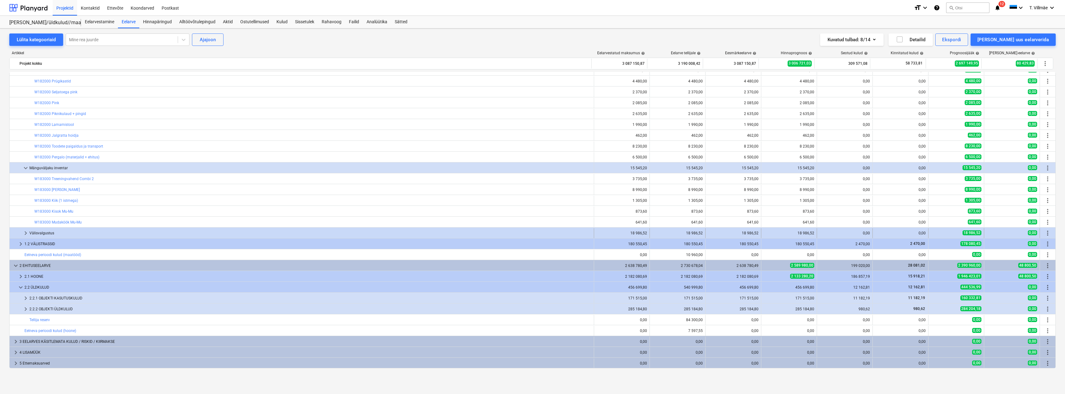
click at [26, 233] on span "keyboard_arrow_right" at bounding box center [25, 232] width 7 height 7
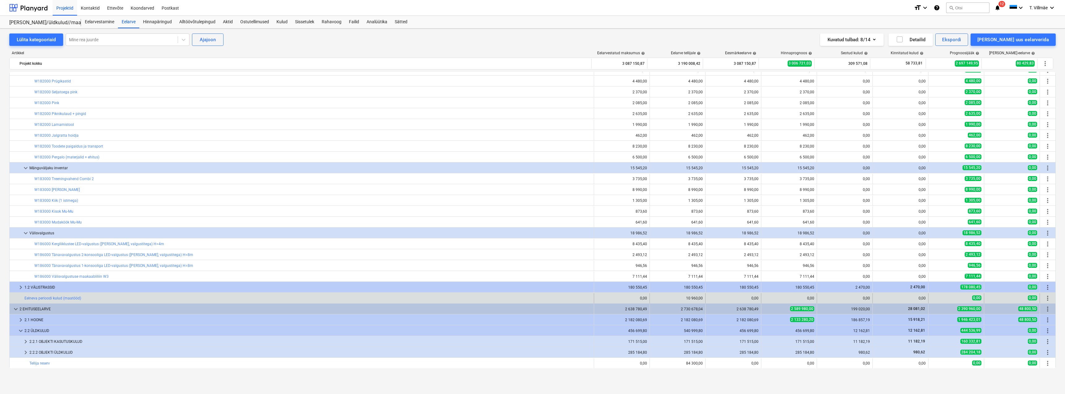
scroll to position [495, 0]
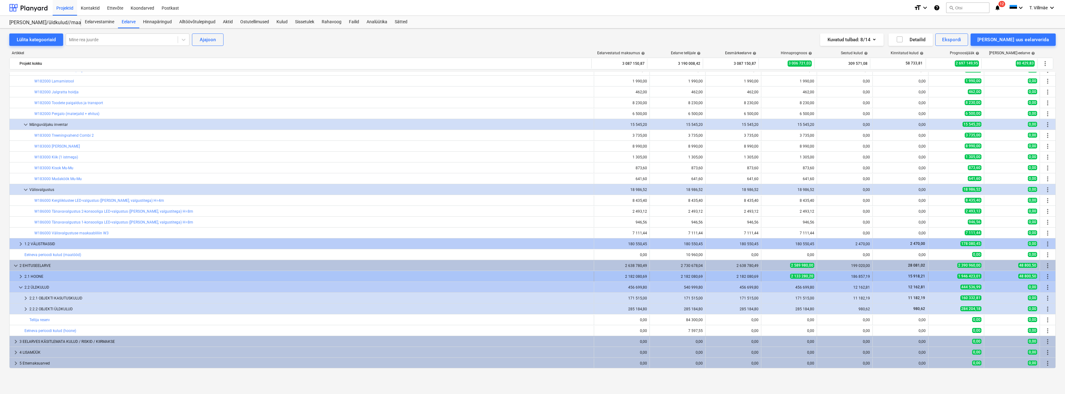
click at [20, 276] on span "keyboard_arrow_right" at bounding box center [20, 275] width 7 height 7
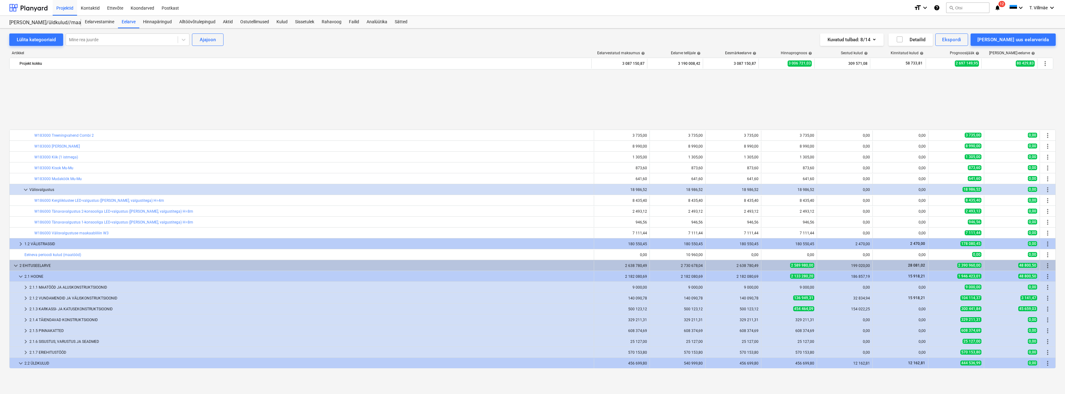
scroll to position [571, 0]
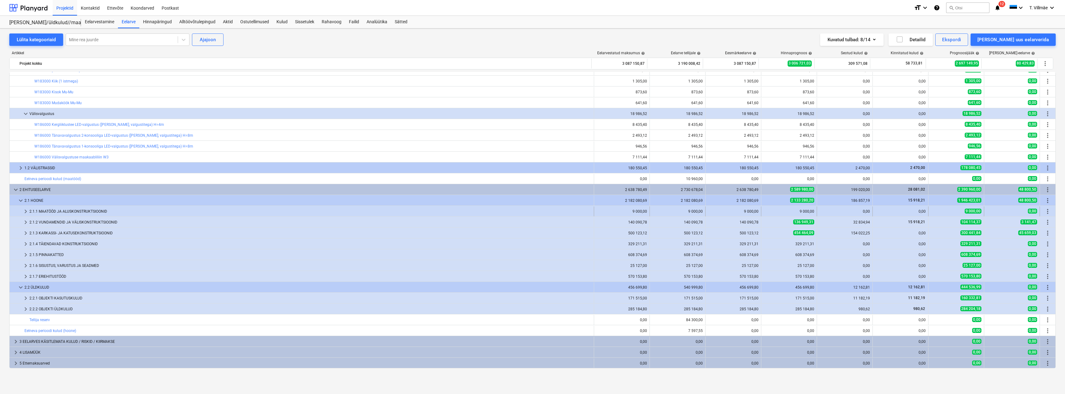
click at [24, 211] on span "keyboard_arrow_right" at bounding box center [25, 210] width 7 height 7
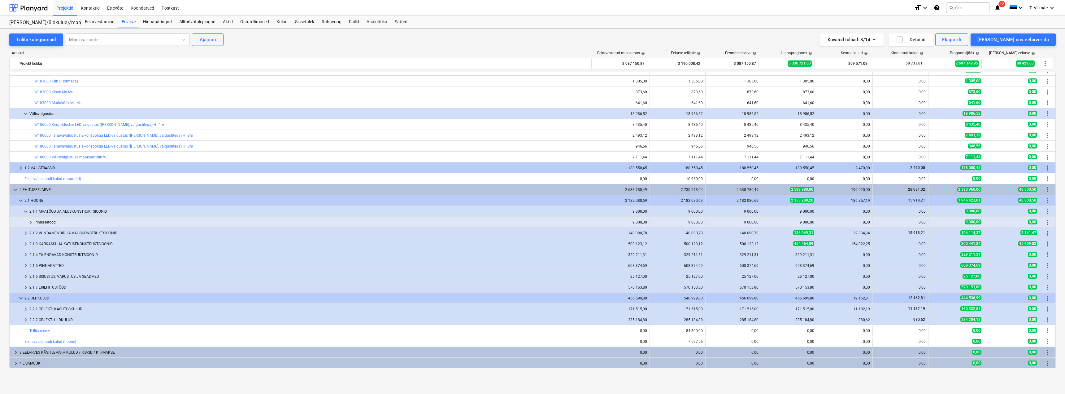
scroll to position [582, 0]
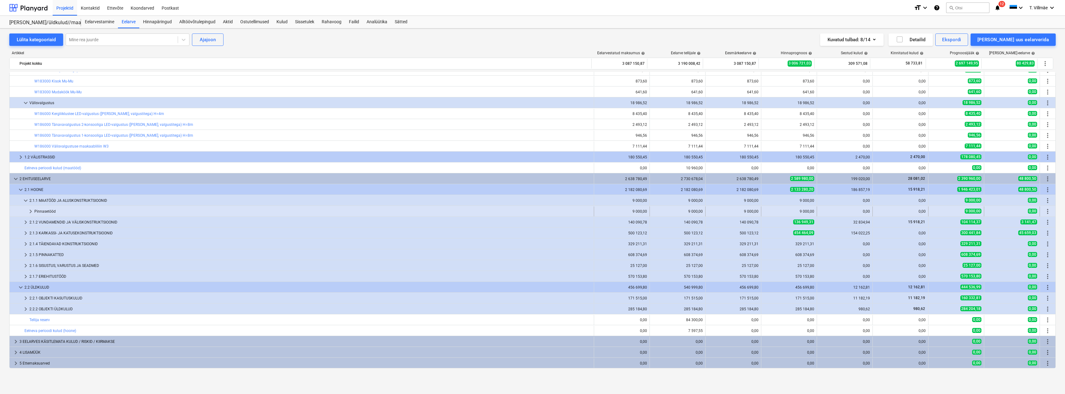
click at [30, 212] on span "keyboard_arrow_right" at bounding box center [30, 210] width 7 height 7
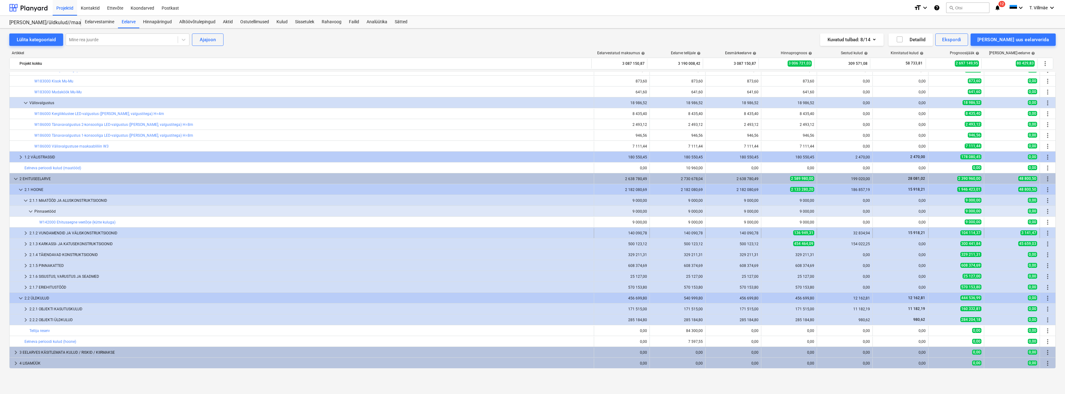
click at [26, 232] on span "keyboard_arrow_right" at bounding box center [25, 232] width 7 height 7
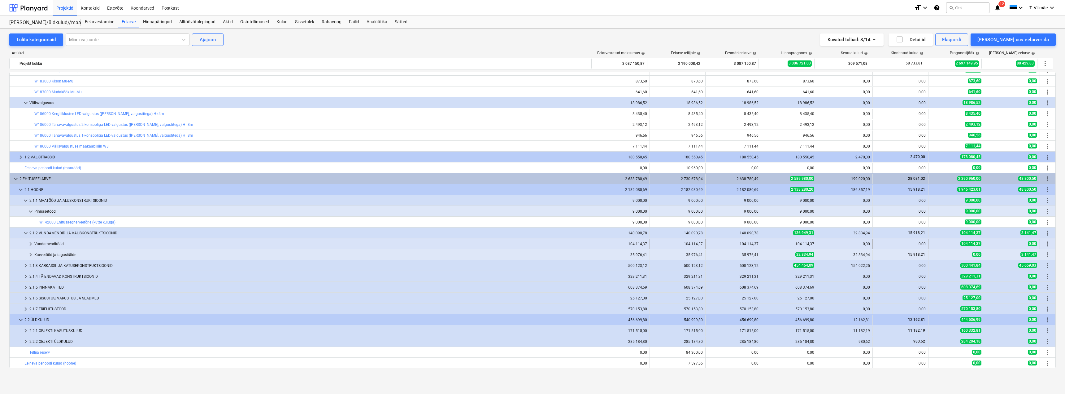
click at [30, 242] on span "keyboard_arrow_right" at bounding box center [30, 243] width 7 height 7
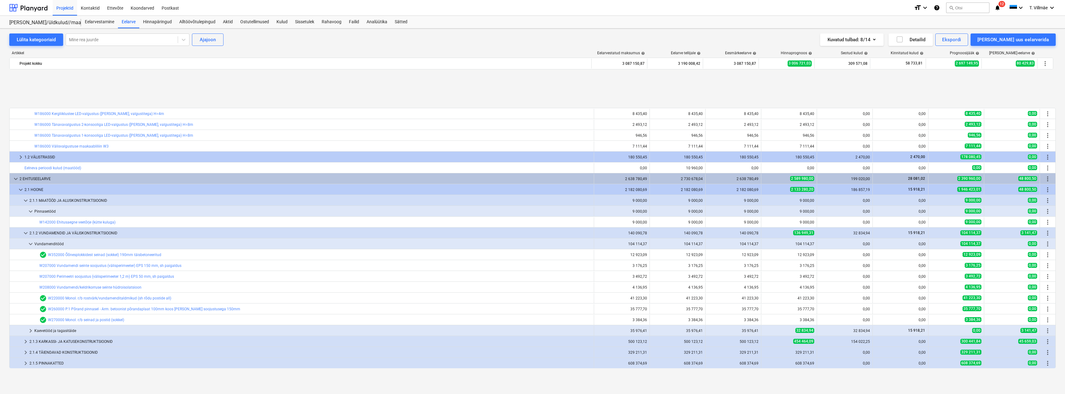
scroll to position [675, 0]
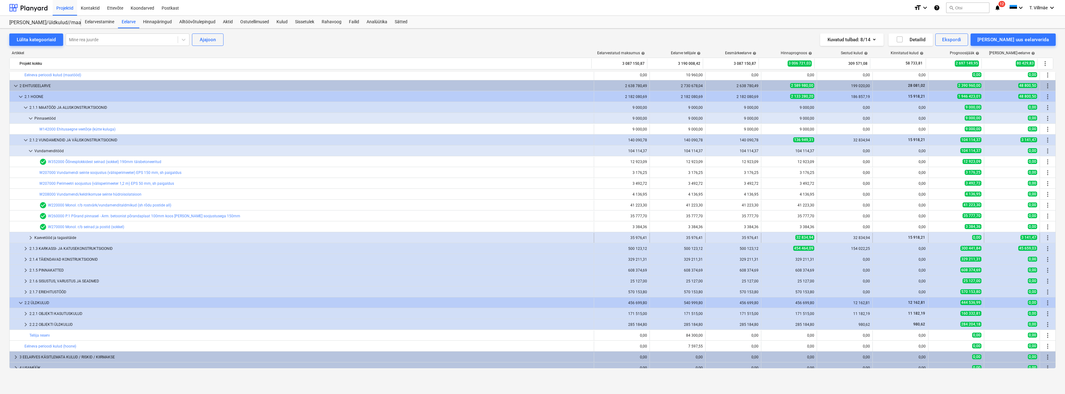
click at [30, 237] on span "keyboard_arrow_right" at bounding box center [30, 237] width 7 height 7
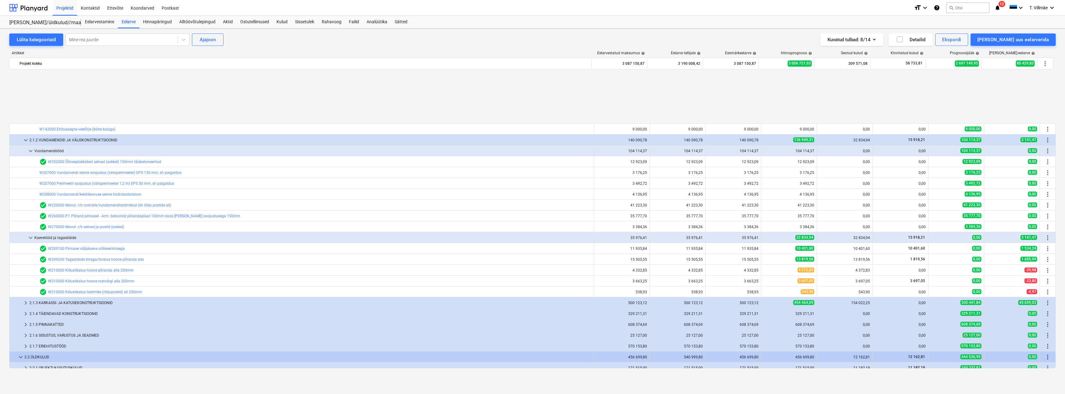
scroll to position [744, 0]
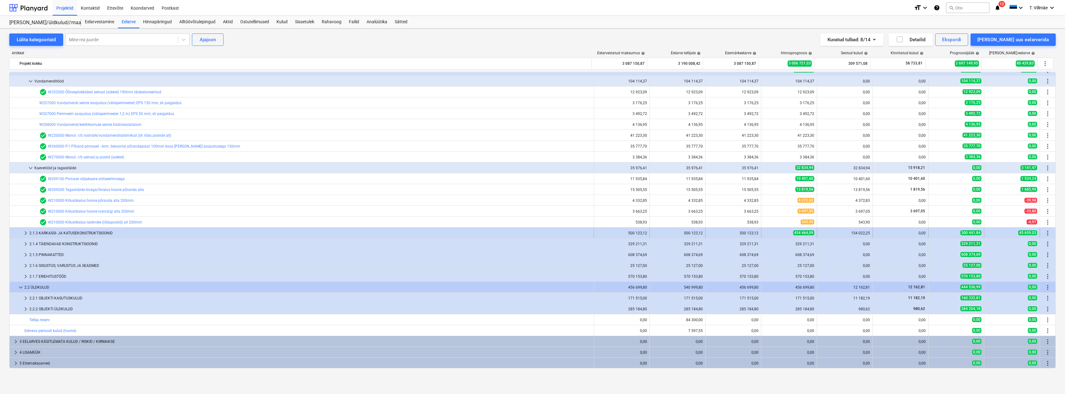
click at [26, 231] on span "keyboard_arrow_right" at bounding box center [25, 232] width 7 height 7
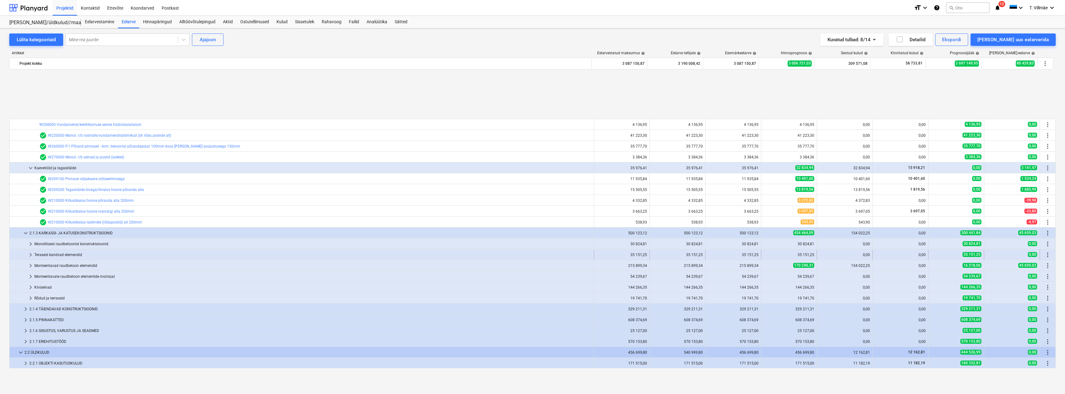
scroll to position [806, 0]
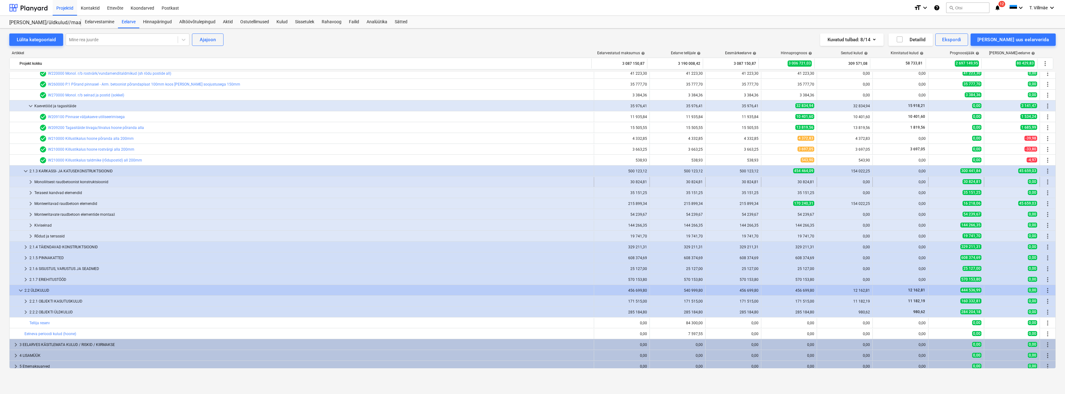
click at [31, 182] on span "keyboard_arrow_right" at bounding box center [30, 181] width 7 height 7
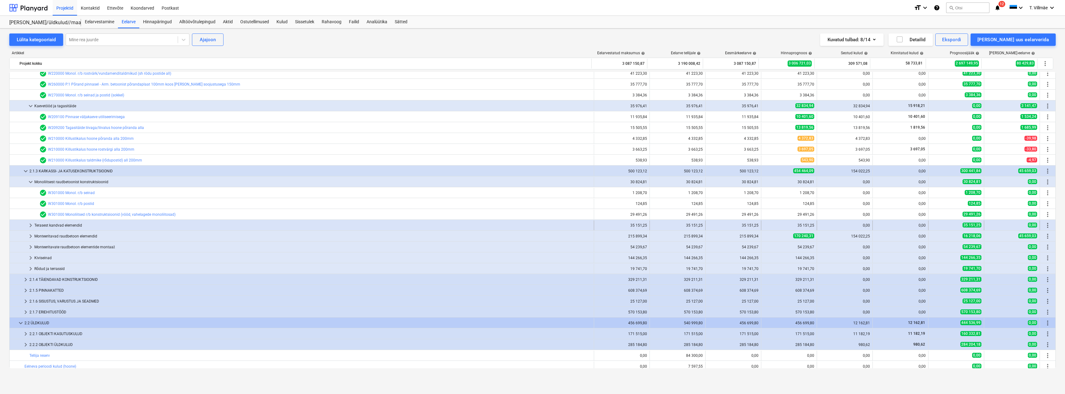
click at [31, 224] on span "keyboard_arrow_right" at bounding box center [30, 224] width 7 height 7
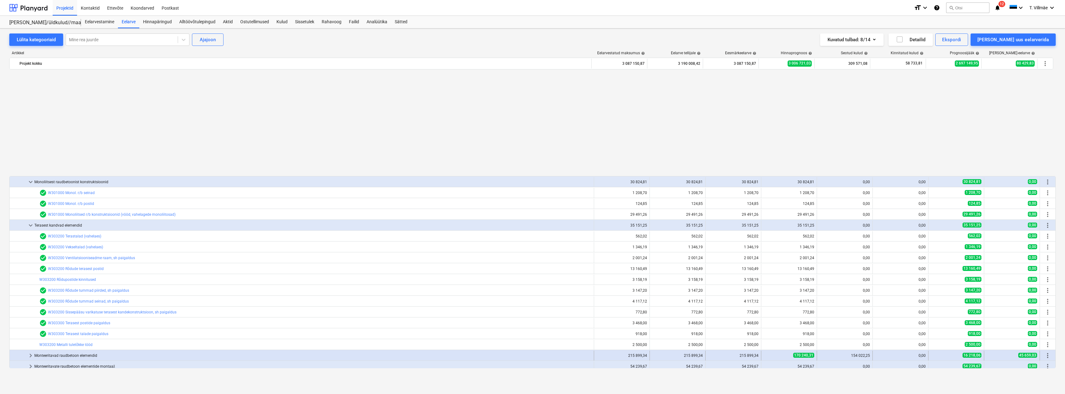
scroll to position [930, 0]
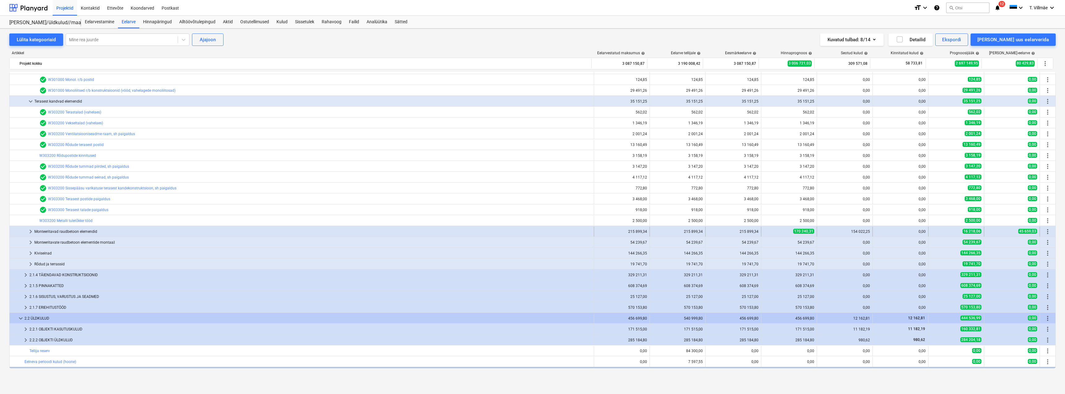
click at [30, 232] on span "keyboard_arrow_right" at bounding box center [30, 231] width 7 height 7
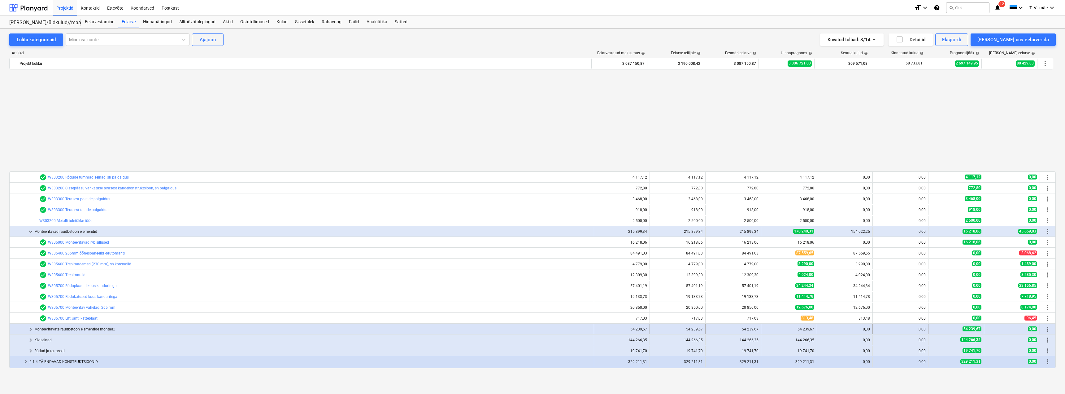
scroll to position [1048, 0]
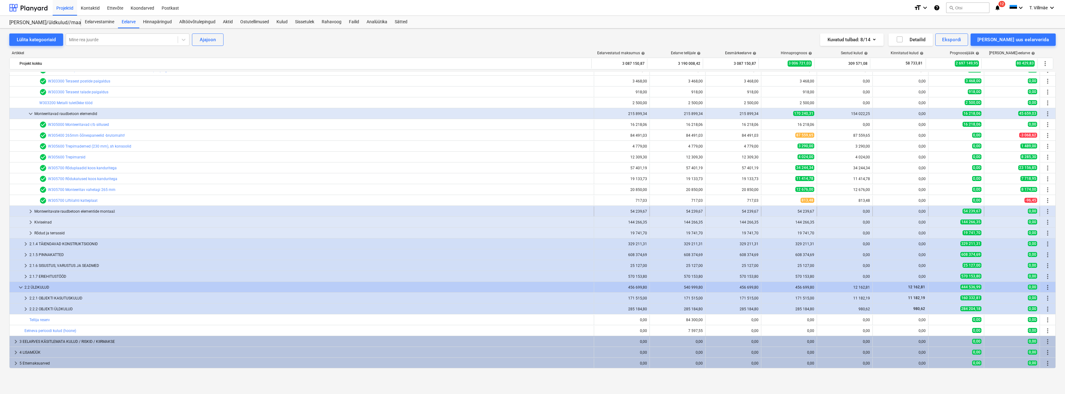
click at [31, 211] on span "keyboard_arrow_right" at bounding box center [30, 210] width 7 height 7
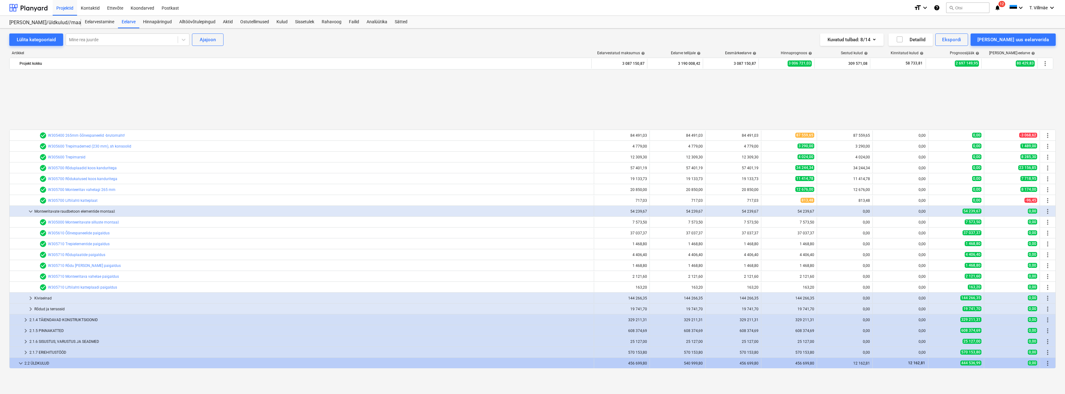
scroll to position [1124, 0]
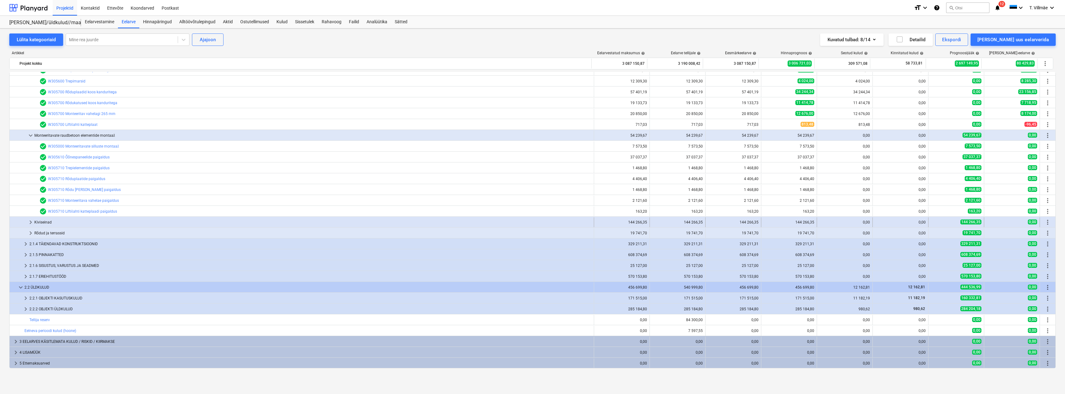
click at [31, 221] on span "keyboard_arrow_right" at bounding box center [30, 221] width 7 height 7
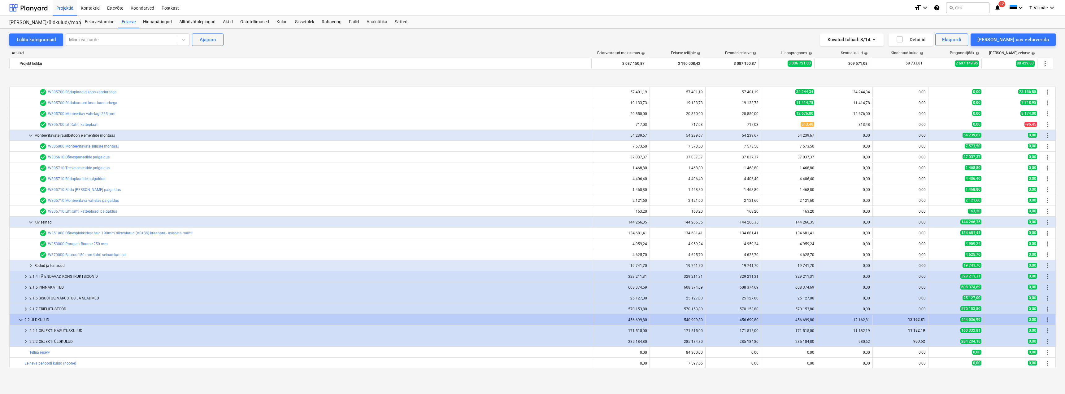
scroll to position [1156, 0]
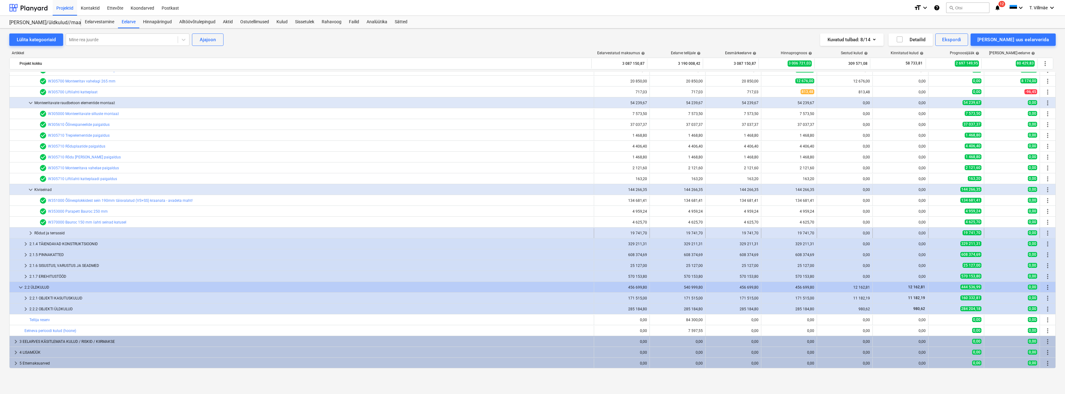
click at [32, 231] on span "keyboard_arrow_right" at bounding box center [30, 232] width 7 height 7
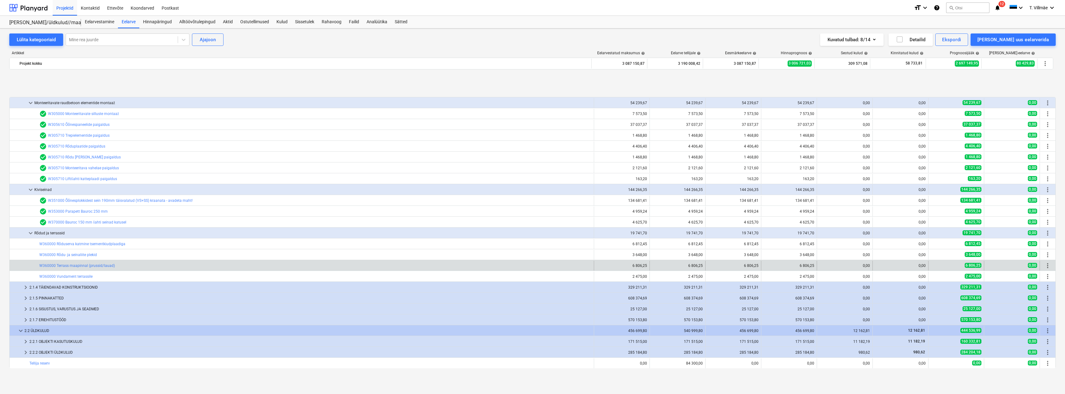
scroll to position [1200, 0]
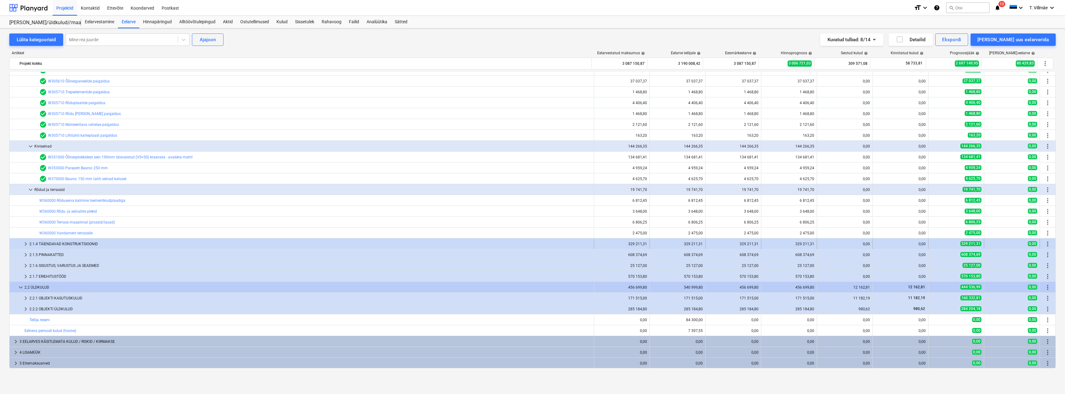
click at [26, 242] on span "keyboard_arrow_right" at bounding box center [25, 243] width 7 height 7
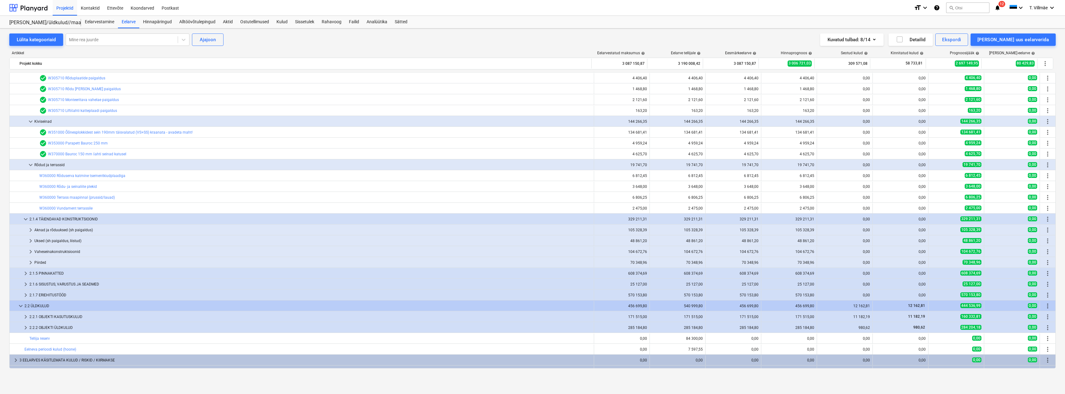
scroll to position [1243, 0]
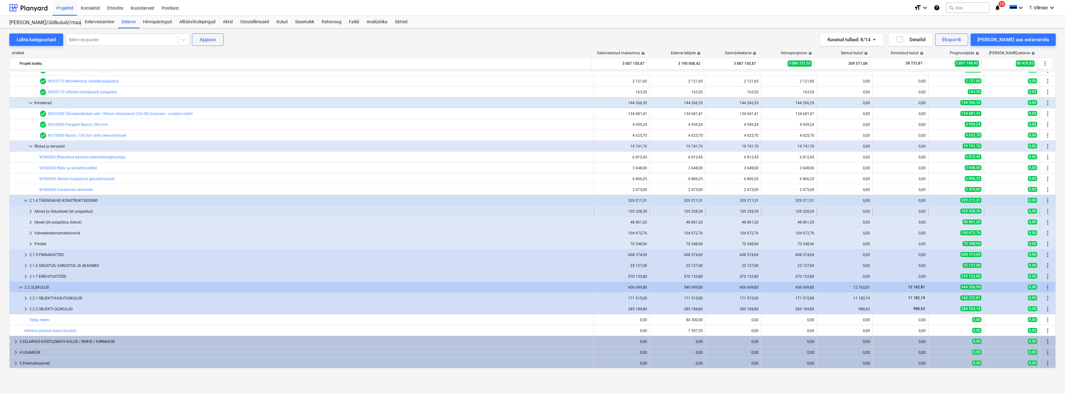
click at [30, 211] on span "keyboard_arrow_right" at bounding box center [30, 210] width 7 height 7
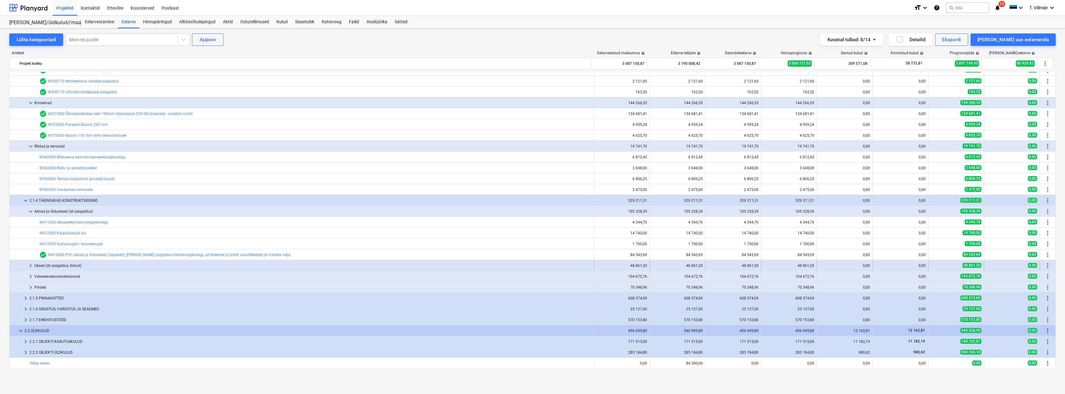
click at [29, 263] on span "keyboard_arrow_right" at bounding box center [30, 265] width 7 height 7
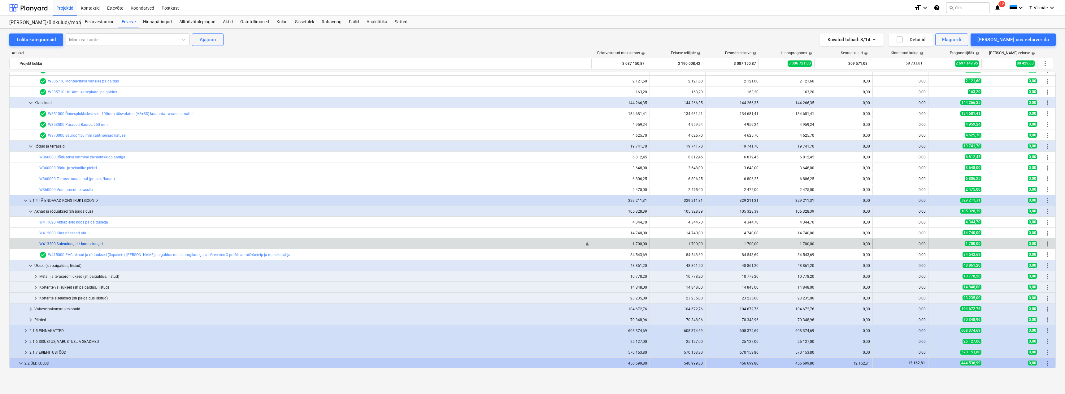
scroll to position [1319, 0]
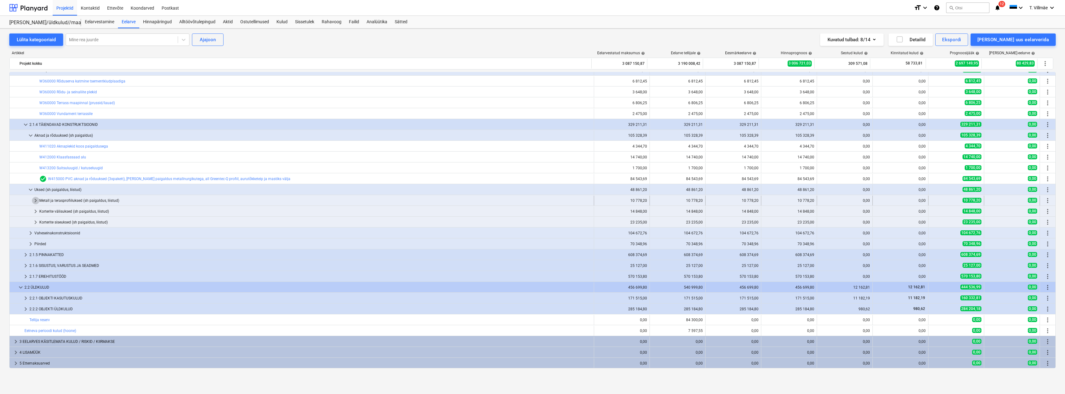
click at [36, 200] on span "keyboard_arrow_right" at bounding box center [35, 200] width 7 height 7
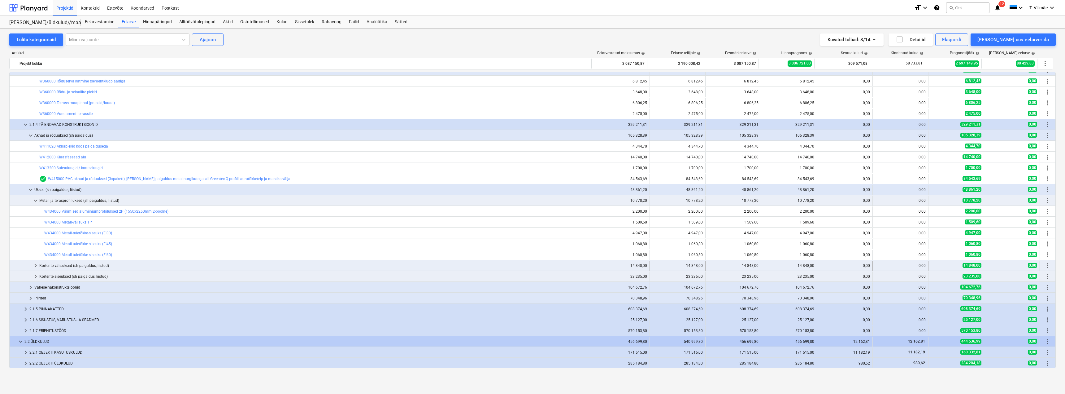
click at [35, 266] on span "keyboard_arrow_right" at bounding box center [35, 265] width 7 height 7
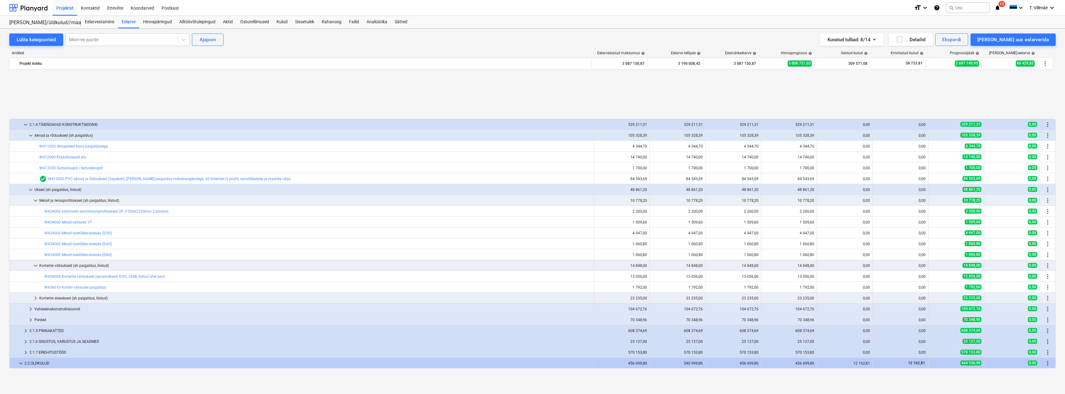
scroll to position [1381, 0]
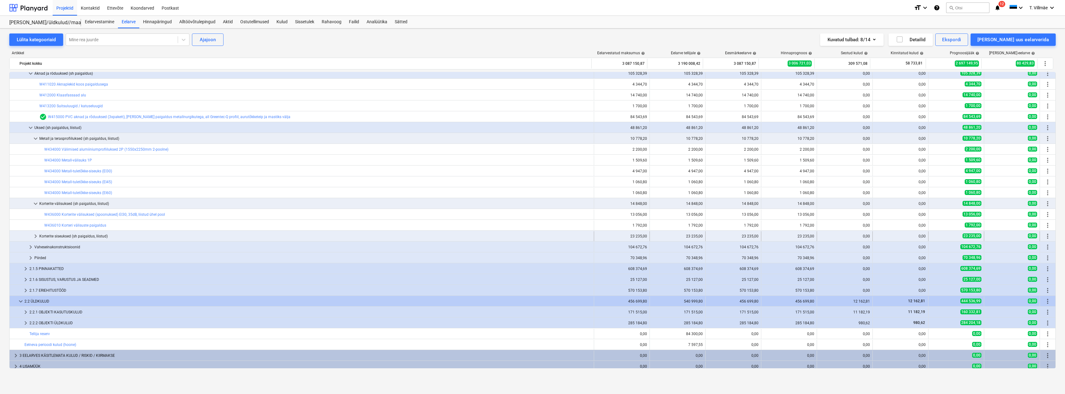
click at [35, 237] on span "keyboard_arrow_right" at bounding box center [35, 235] width 7 height 7
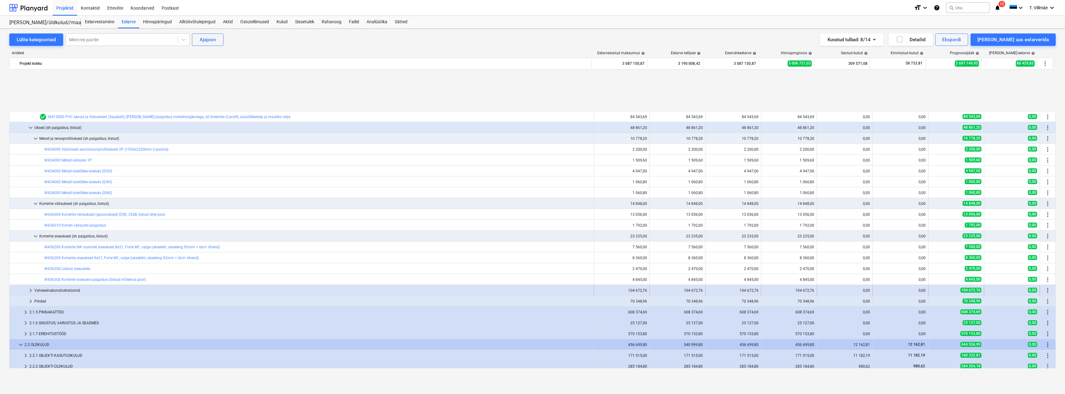
scroll to position [1438, 0]
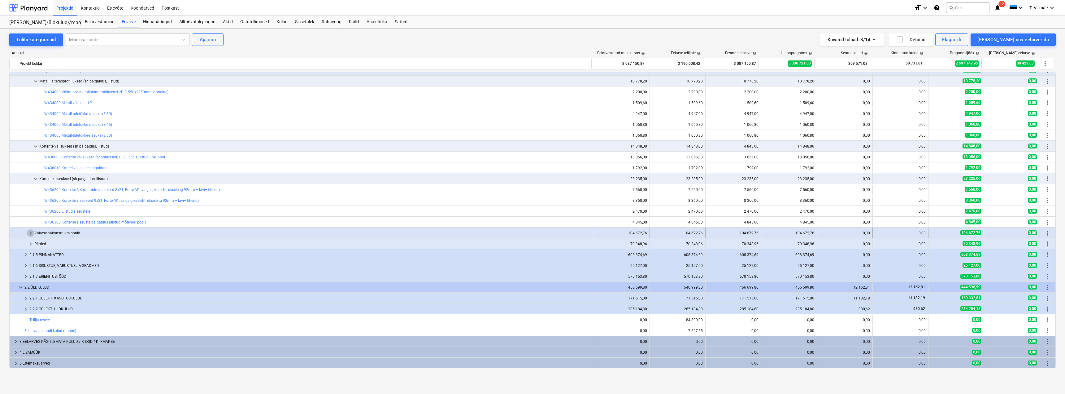
click at [32, 232] on span "keyboard_arrow_right" at bounding box center [30, 232] width 7 height 7
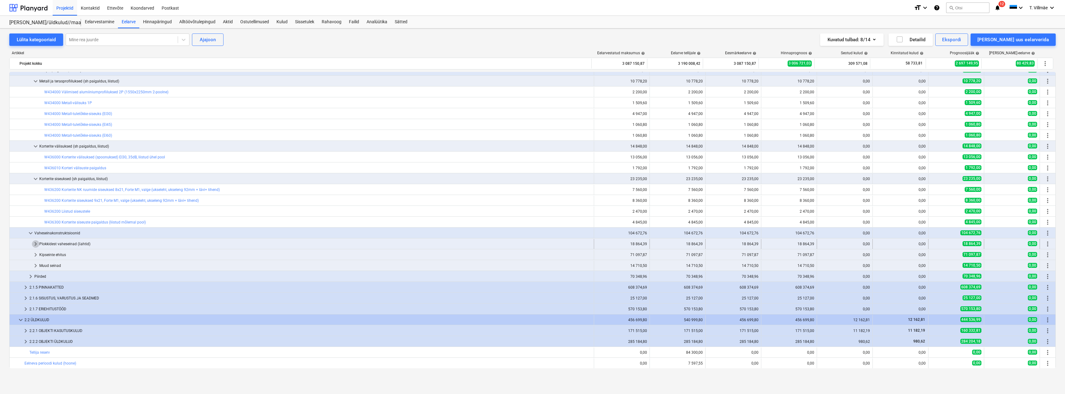
click at [36, 243] on span "keyboard_arrow_right" at bounding box center [35, 243] width 7 height 7
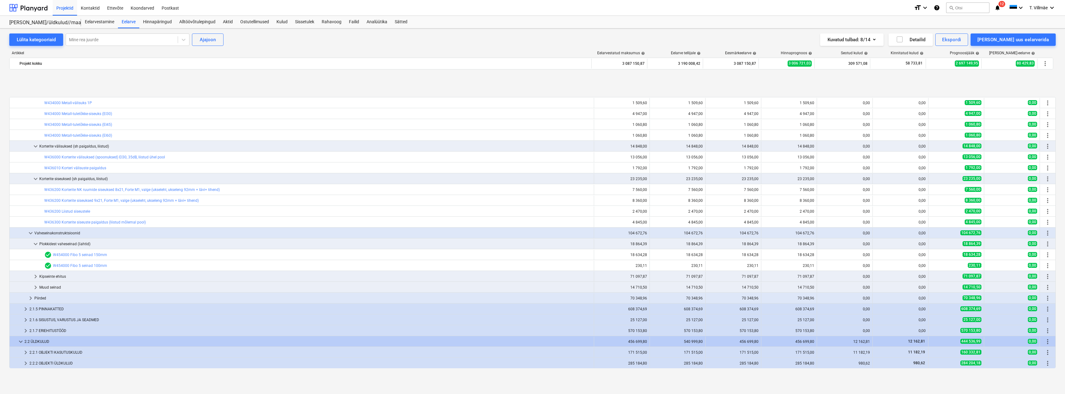
scroll to position [1492, 0]
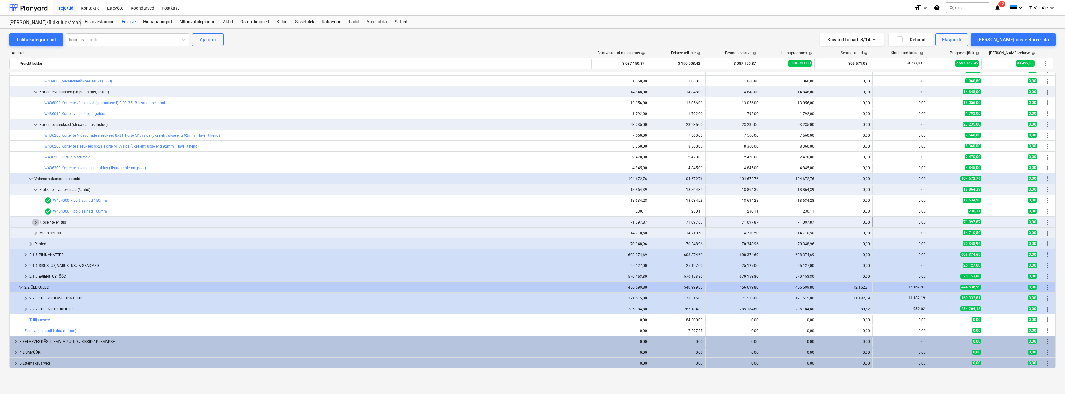
click at [36, 222] on span "keyboard_arrow_right" at bounding box center [35, 221] width 7 height 7
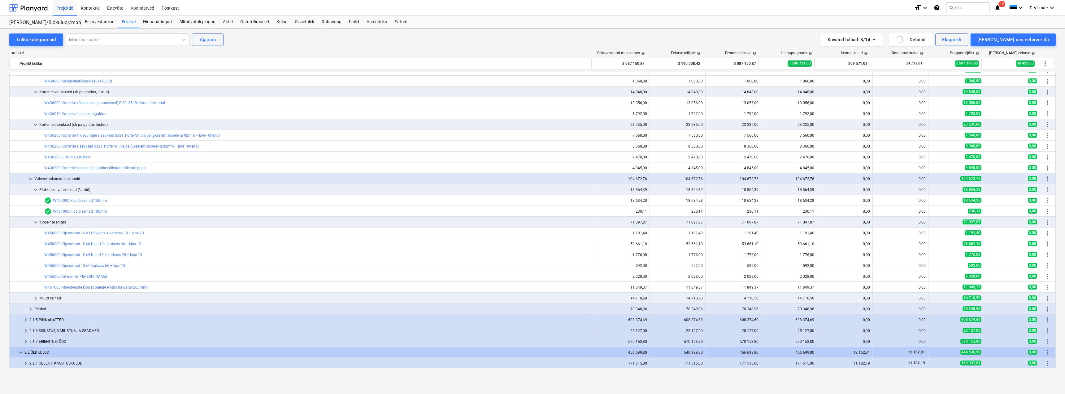
scroll to position [1557, 0]
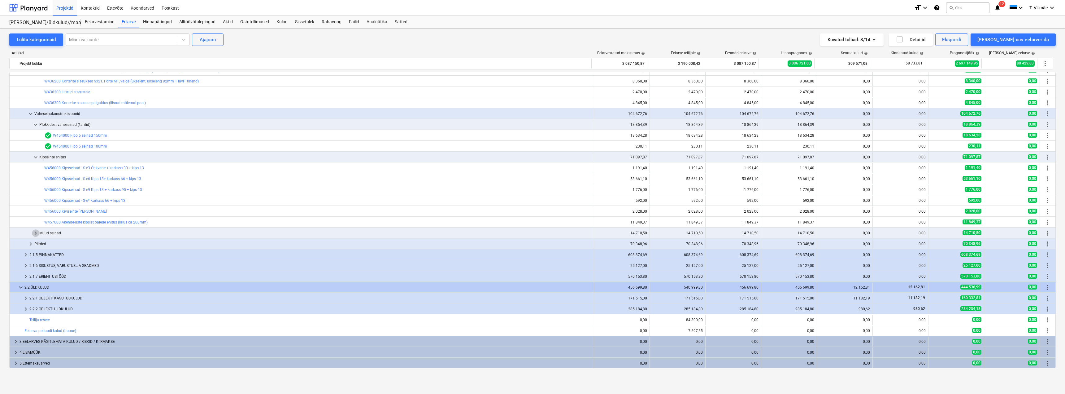
click at [34, 233] on span "keyboard_arrow_right" at bounding box center [35, 232] width 7 height 7
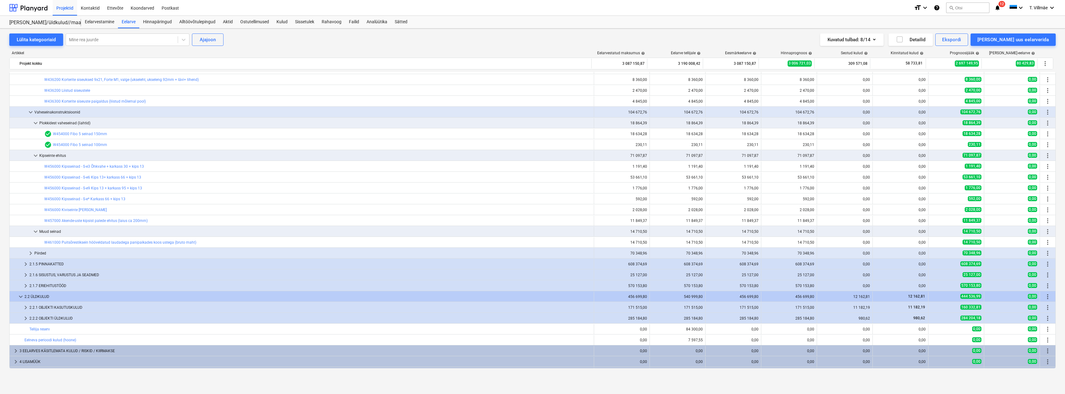
scroll to position [1568, 0]
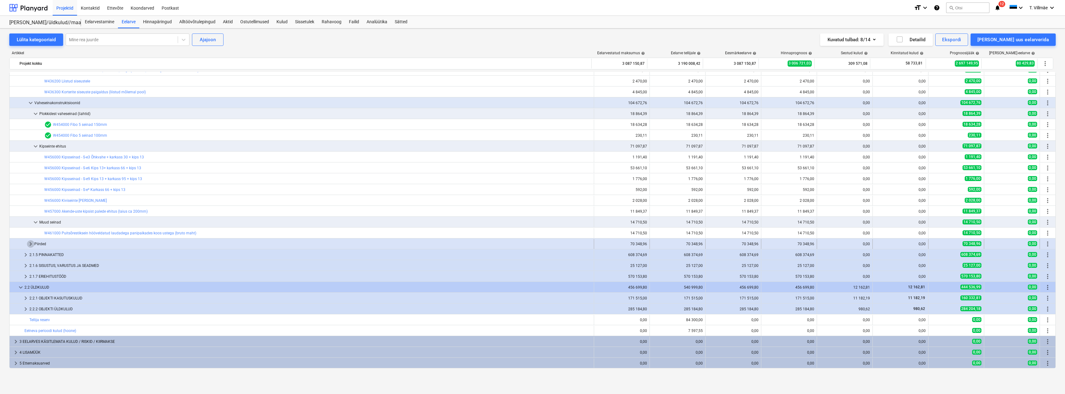
click at [31, 243] on span "keyboard_arrow_right" at bounding box center [30, 243] width 7 height 7
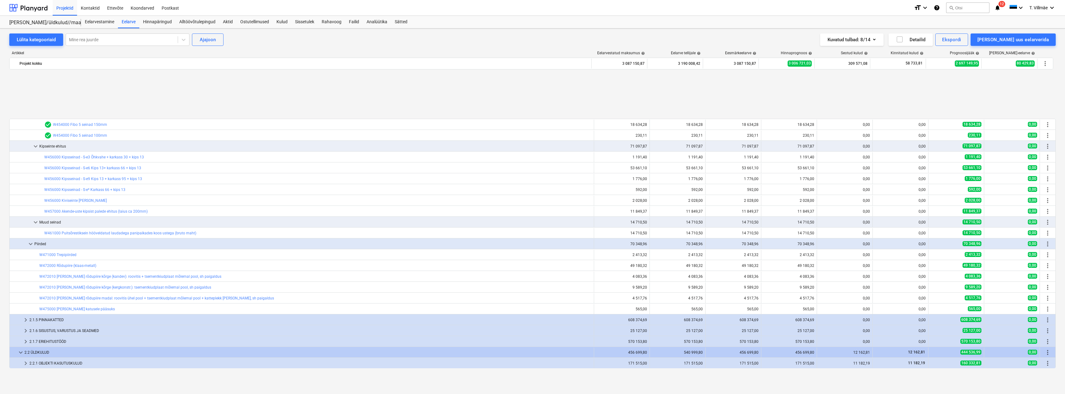
scroll to position [1633, 0]
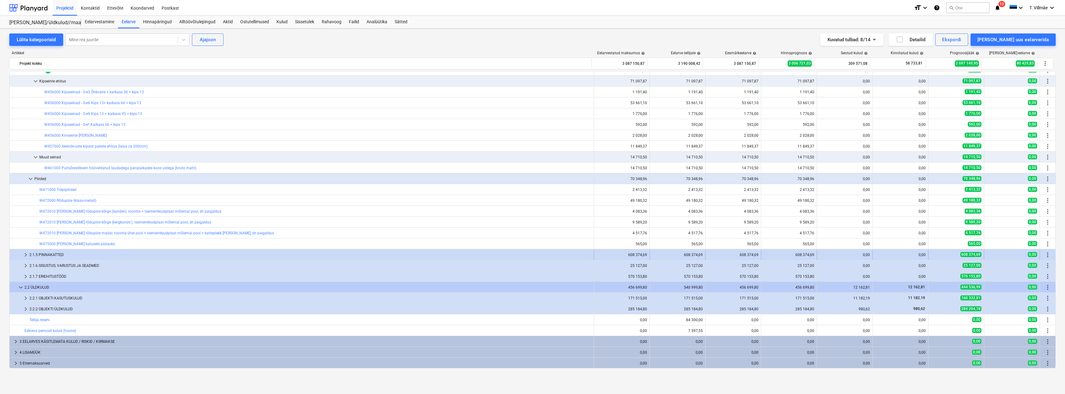
click at [27, 253] on span "keyboard_arrow_right" at bounding box center [25, 254] width 7 height 7
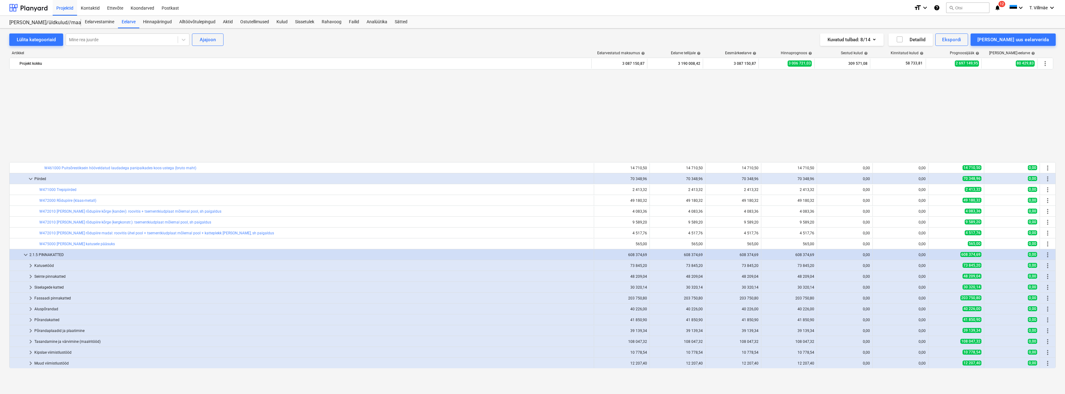
scroll to position [1741, 0]
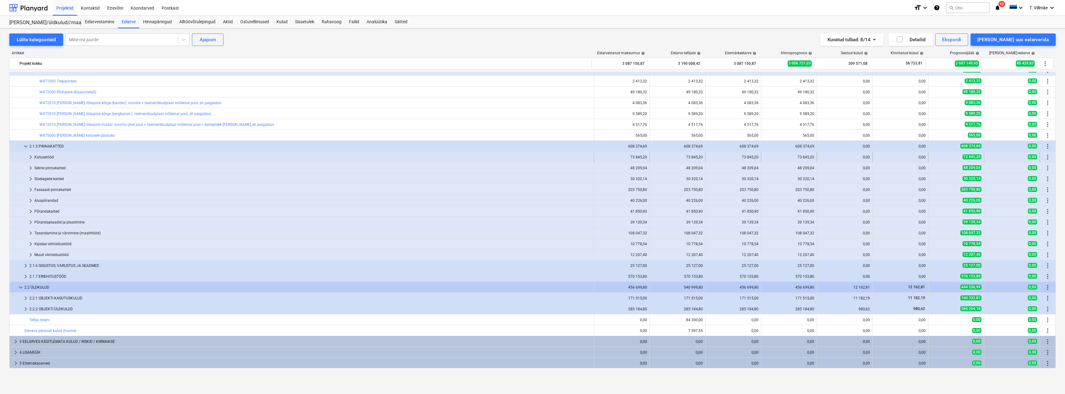
click at [31, 158] on span "keyboard_arrow_right" at bounding box center [30, 156] width 7 height 7
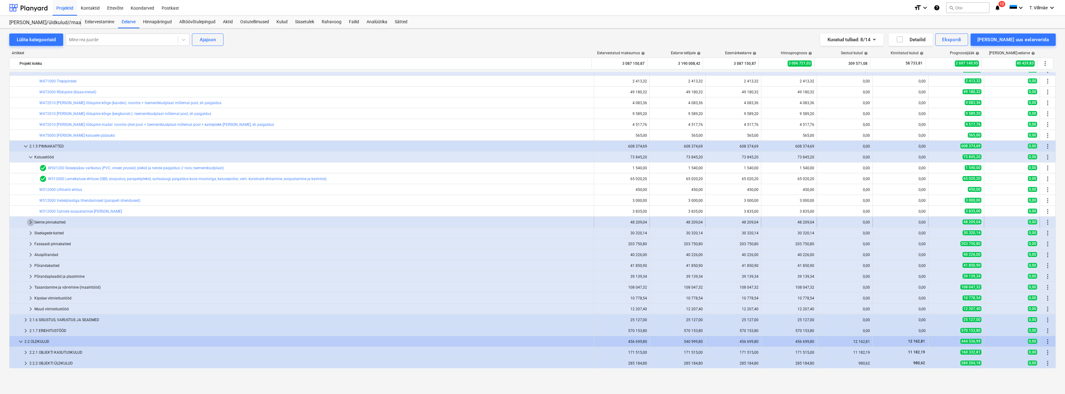
click at [28, 223] on span "keyboard_arrow_right" at bounding box center [30, 221] width 7 height 7
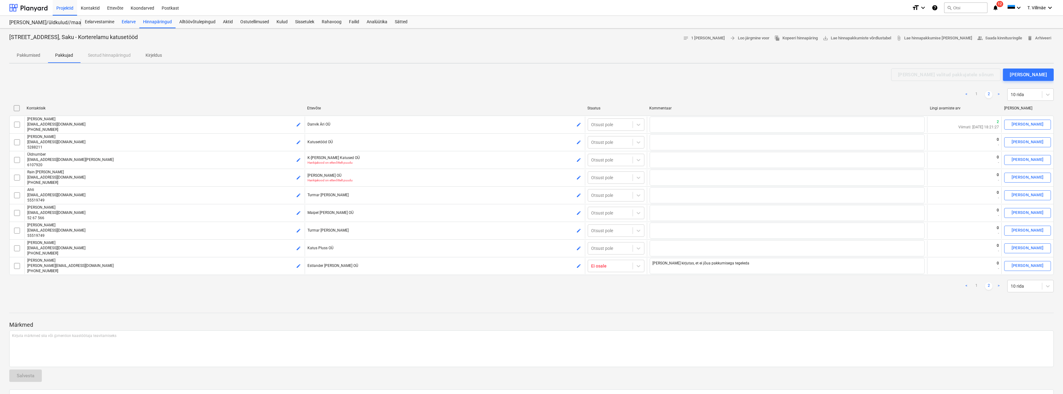
click at [124, 23] on div "Eelarve" at bounding box center [128, 22] width 21 height 12
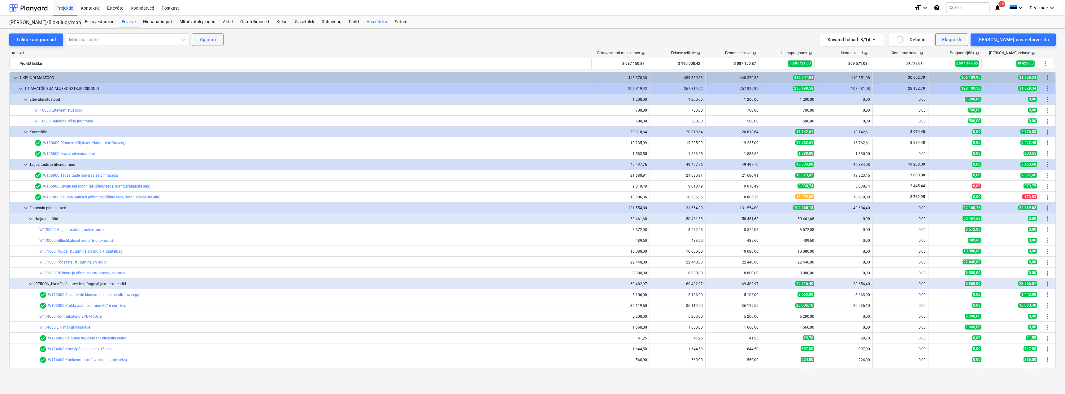
click at [381, 22] on div "Analüütika" at bounding box center [377, 22] width 28 height 12
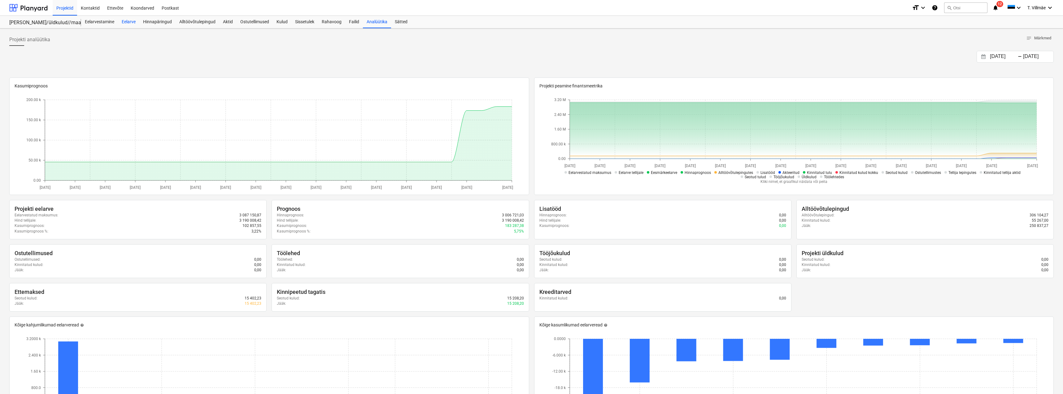
click at [130, 19] on div "Eelarve" at bounding box center [128, 22] width 21 height 12
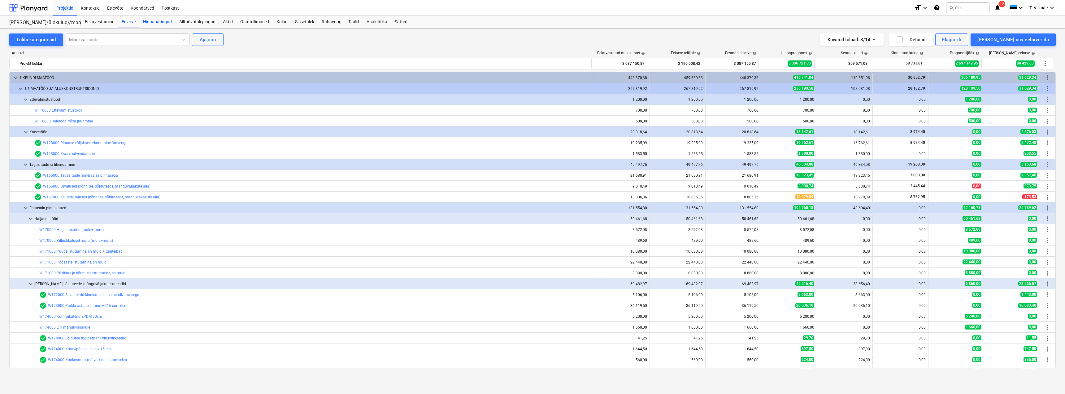
click at [164, 23] on div "Hinnapäringud" at bounding box center [157, 22] width 36 height 12
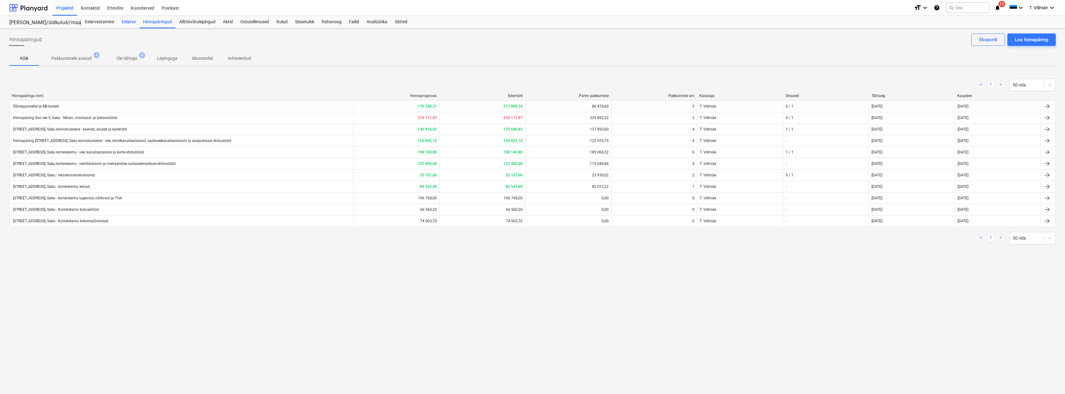
click at [131, 24] on div "Eelarve" at bounding box center [128, 22] width 21 height 12
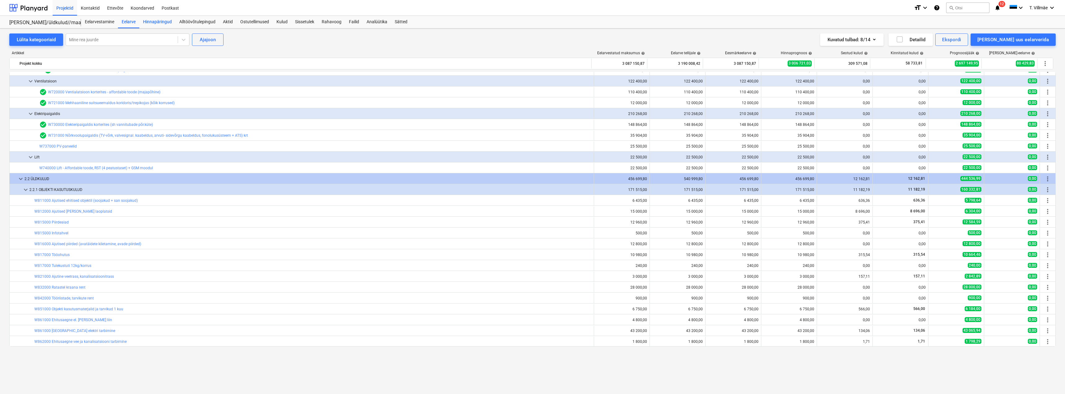
scroll to position [2480, 0]
